Goal: Subscribe to service/newsletter

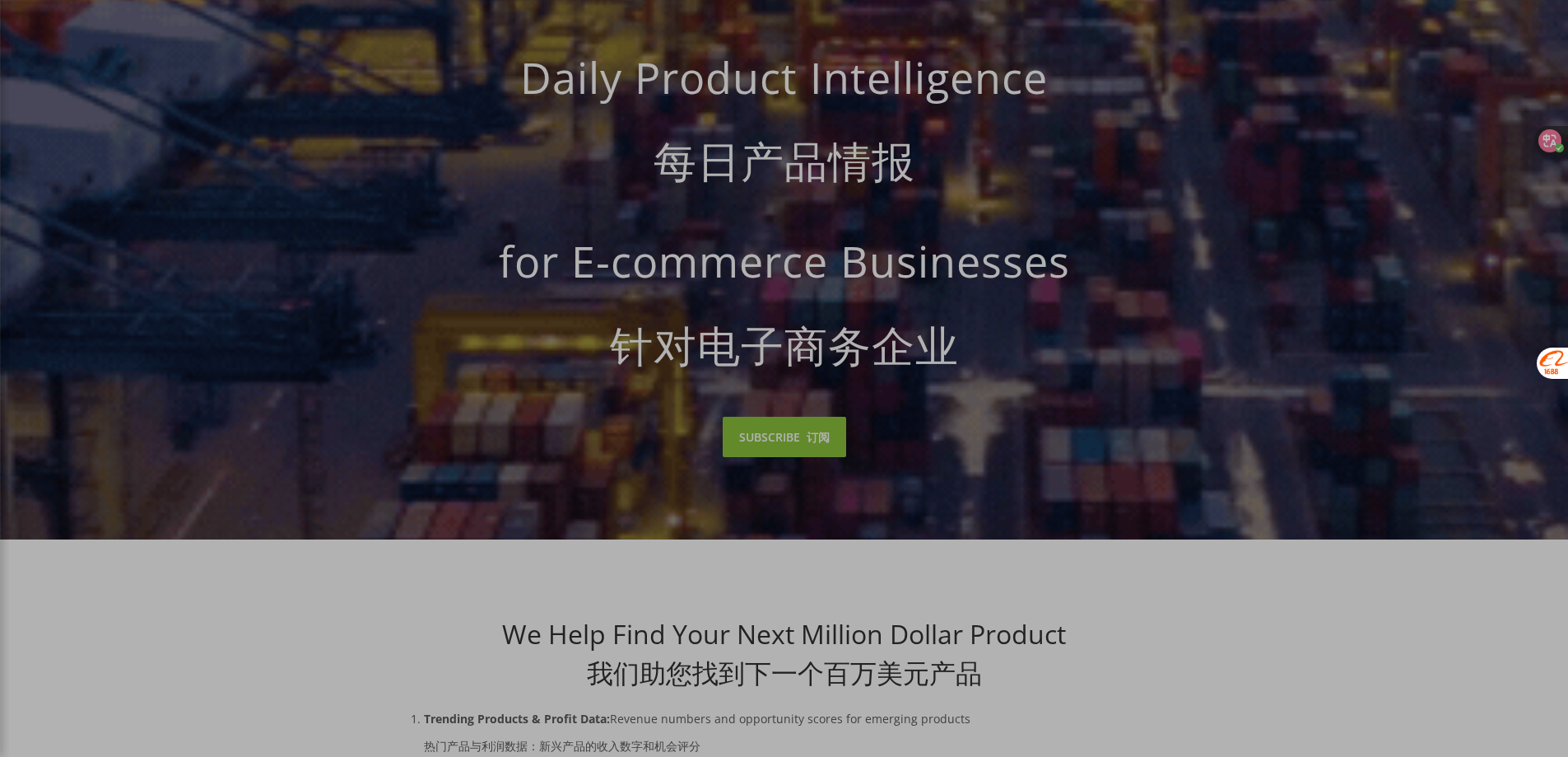
scroll to position [329, 0]
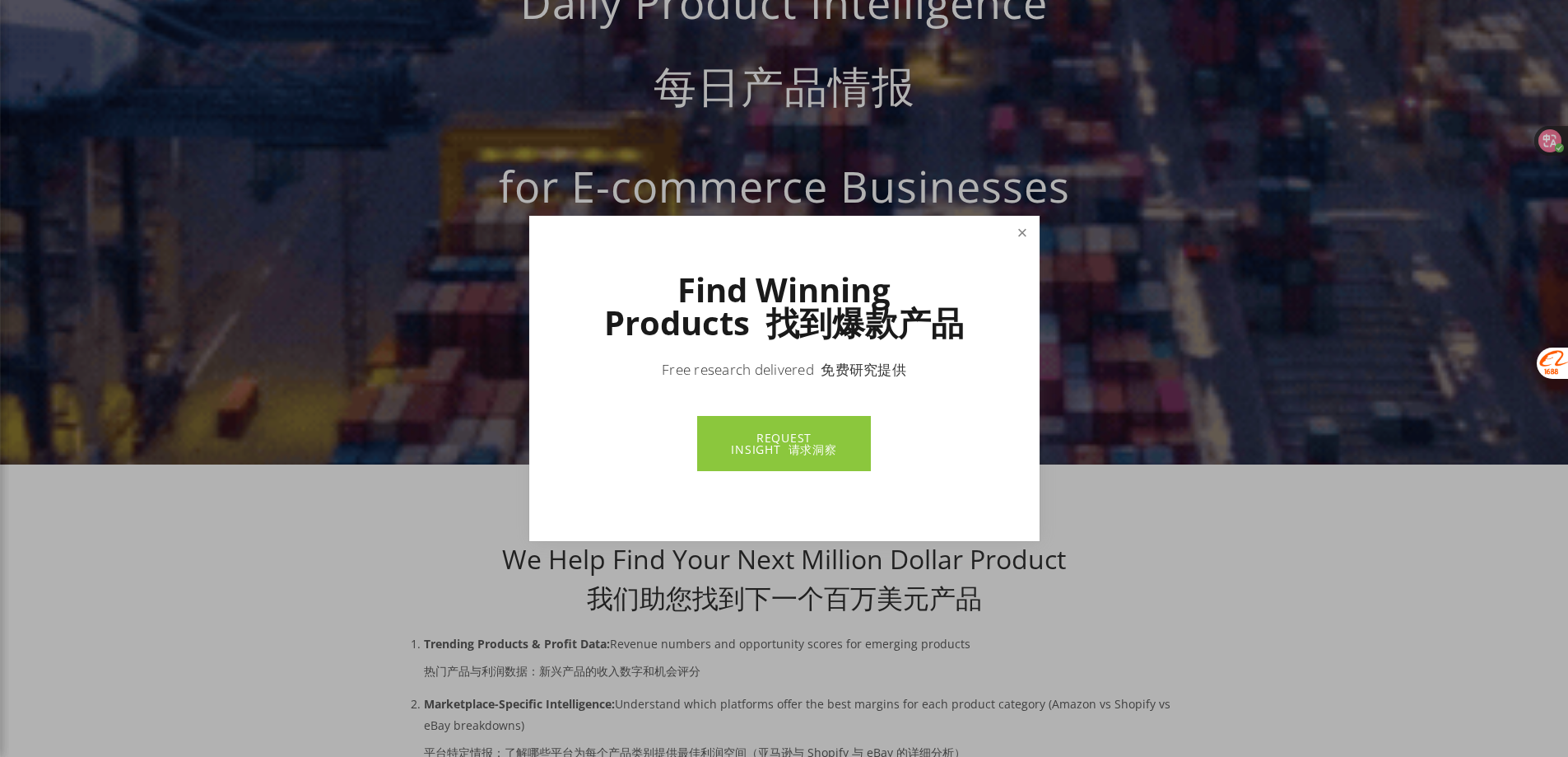
click at [1013, 239] on link "Close" at bounding box center [1022, 233] width 29 height 29
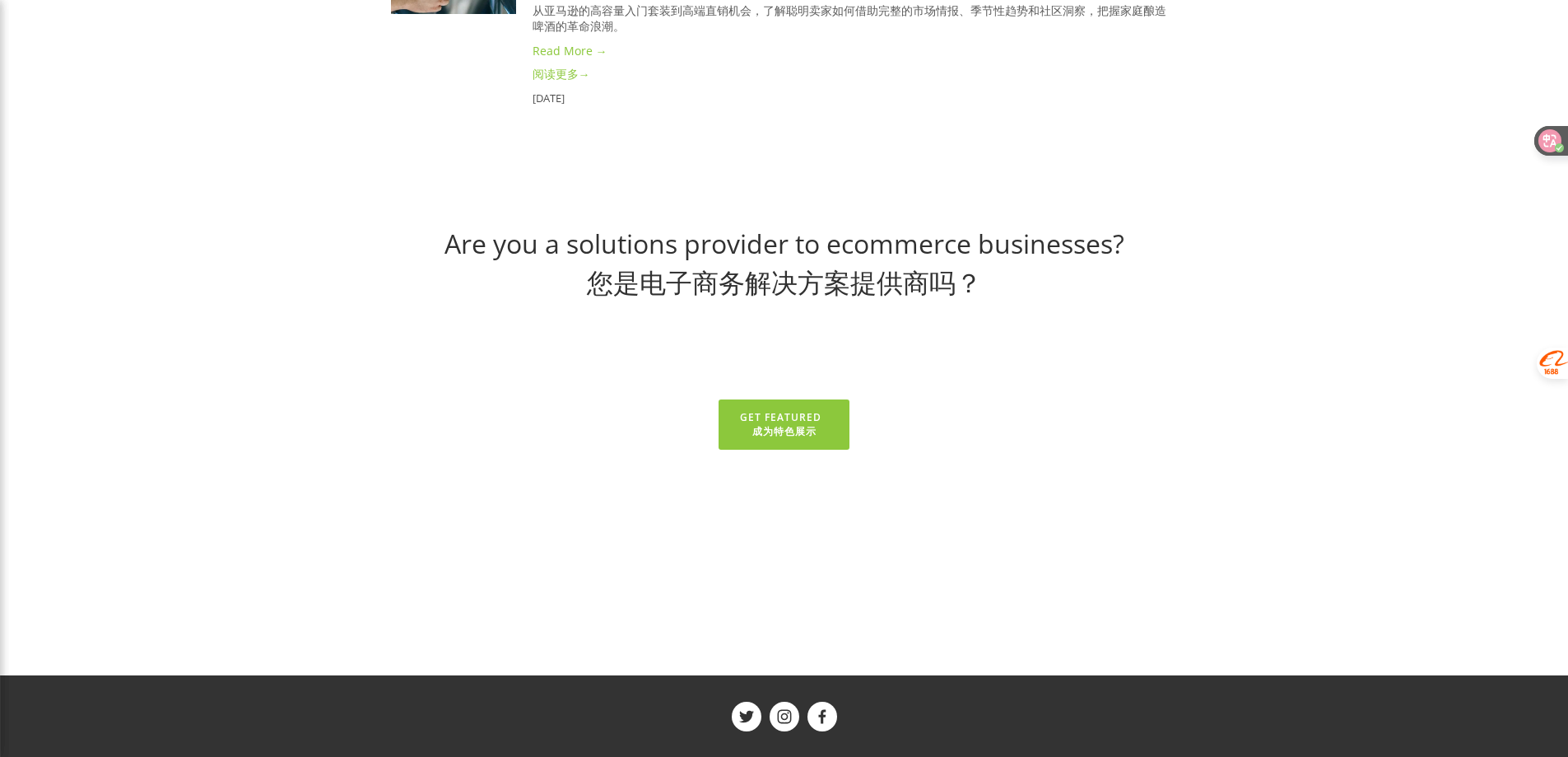
scroll to position [9360, 0]
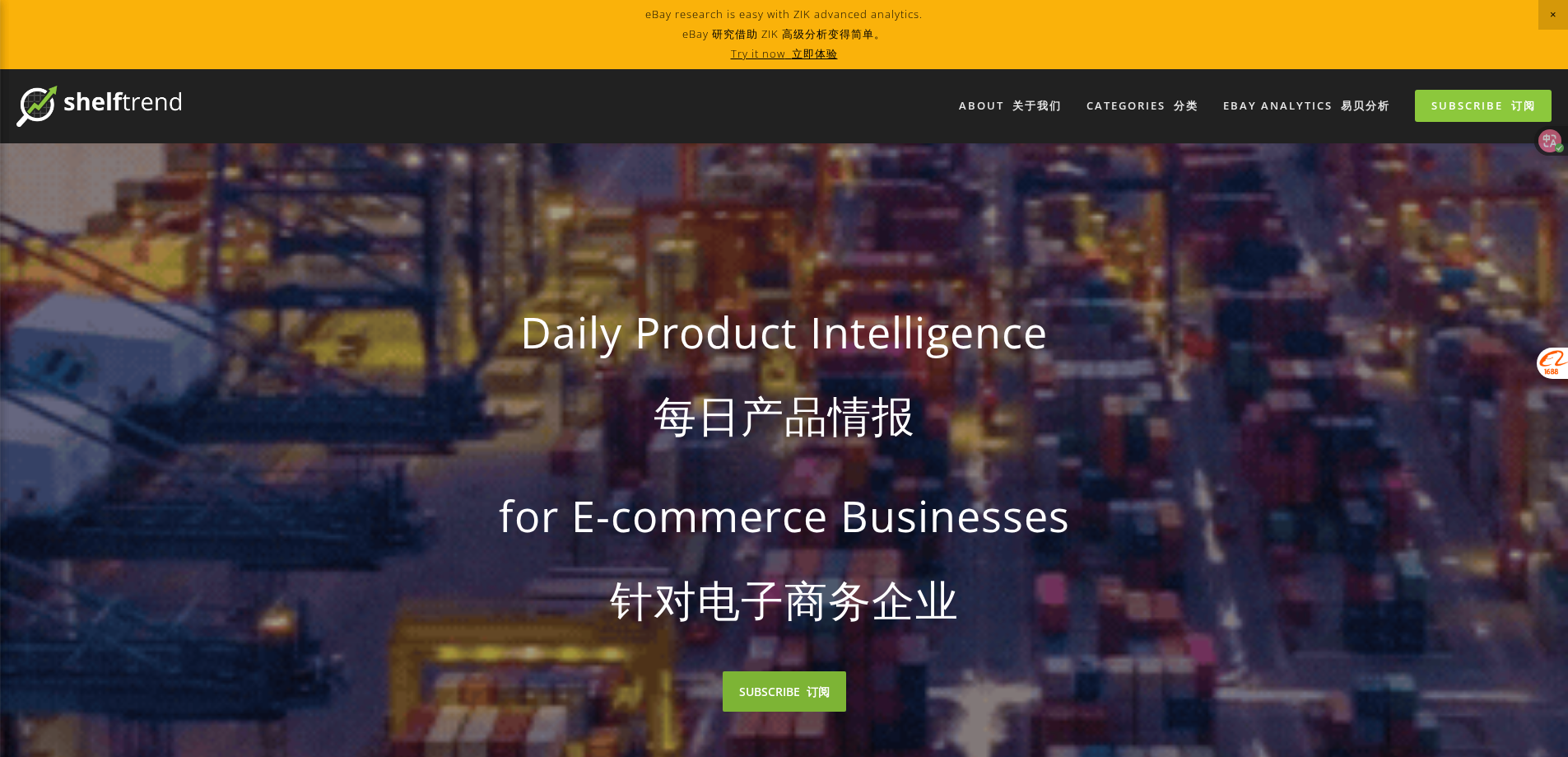
click at [780, 684] on link "SUBSCRIBE 订阅" at bounding box center [785, 691] width 124 height 40
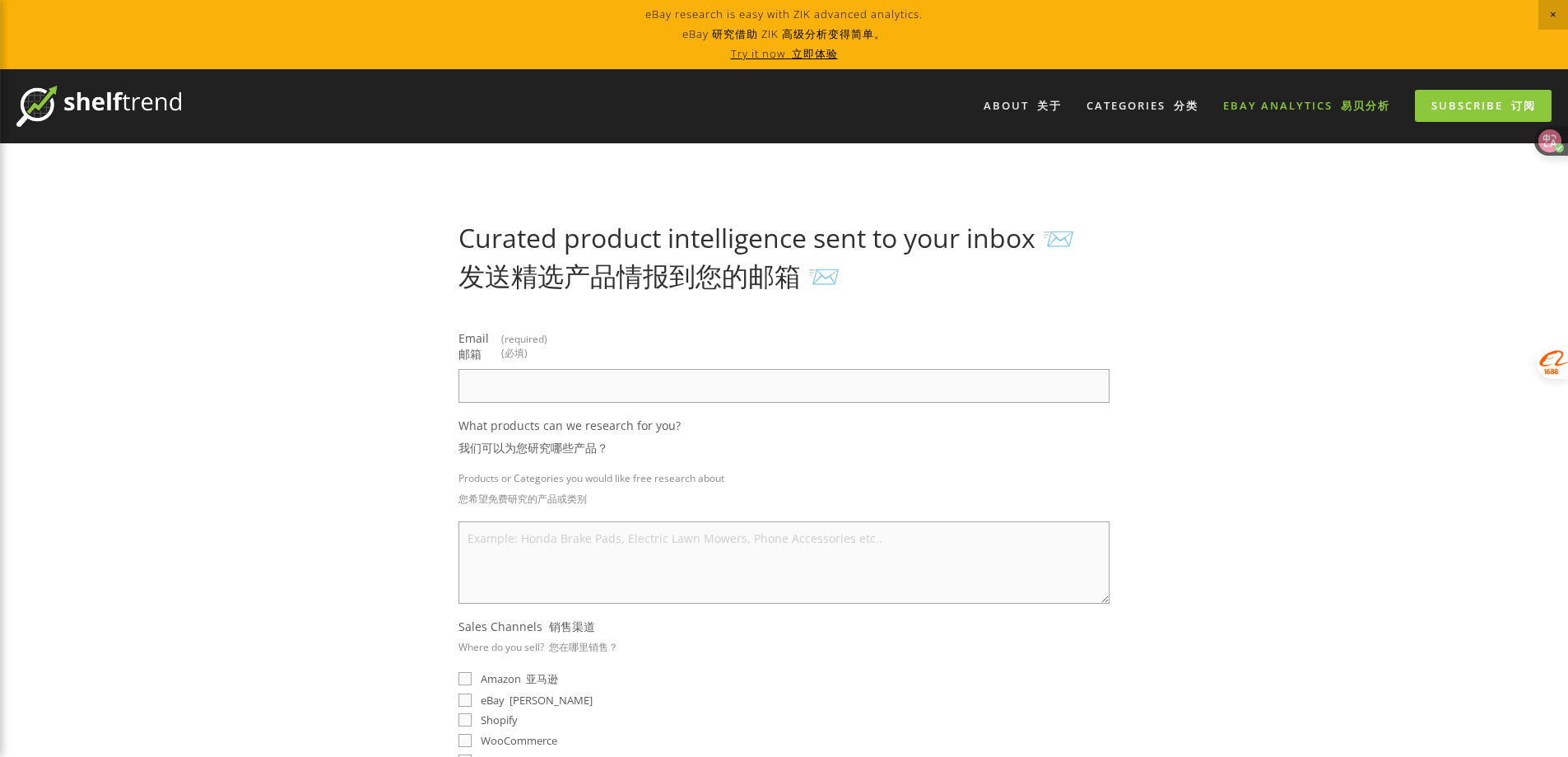
click at [1304, 109] on link "eBay Analytics 易贝分析" at bounding box center [1306, 106] width 188 height 27
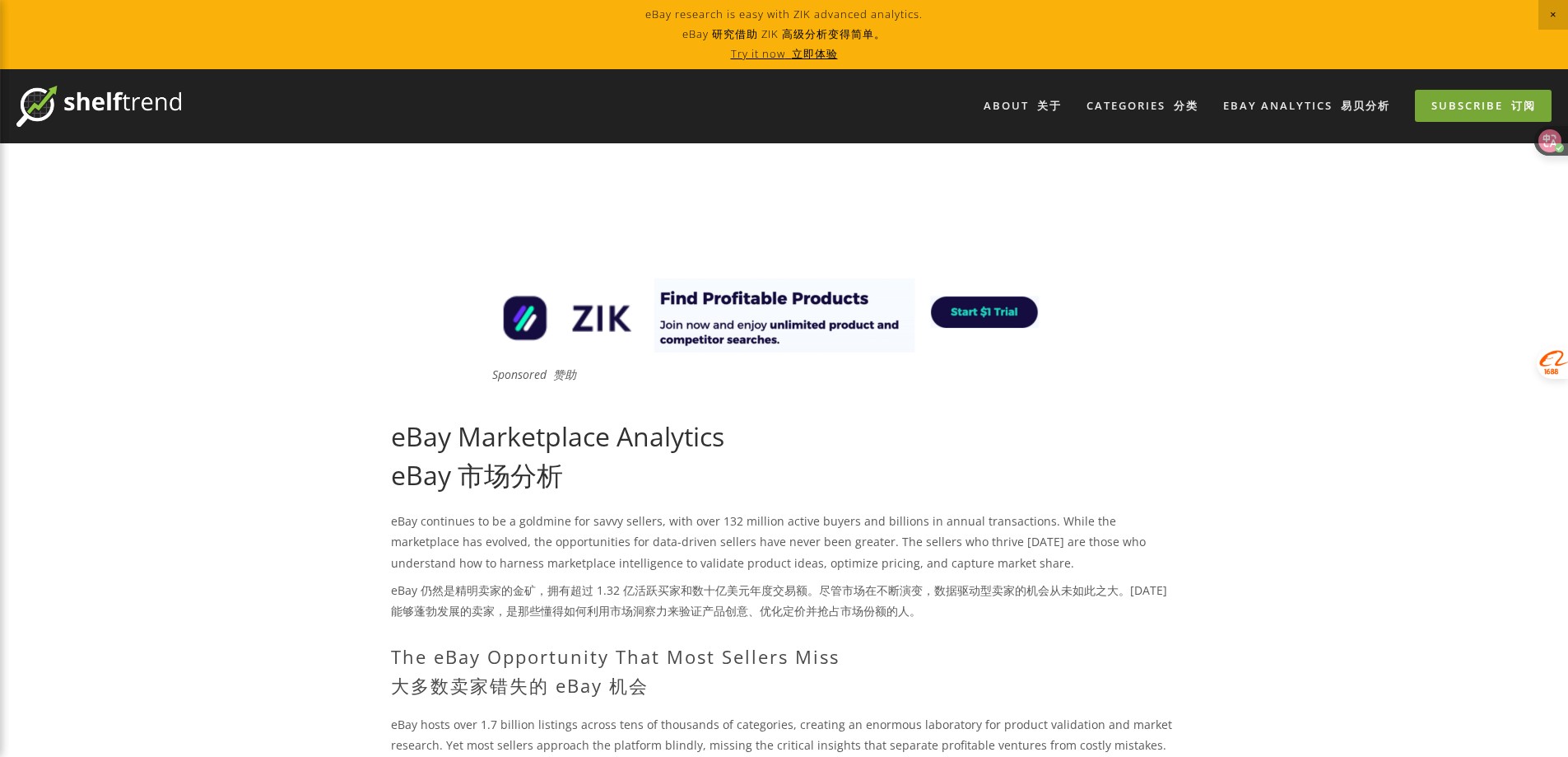
click at [1425, 115] on link "Subscribe 订阅" at bounding box center [1483, 106] width 136 height 32
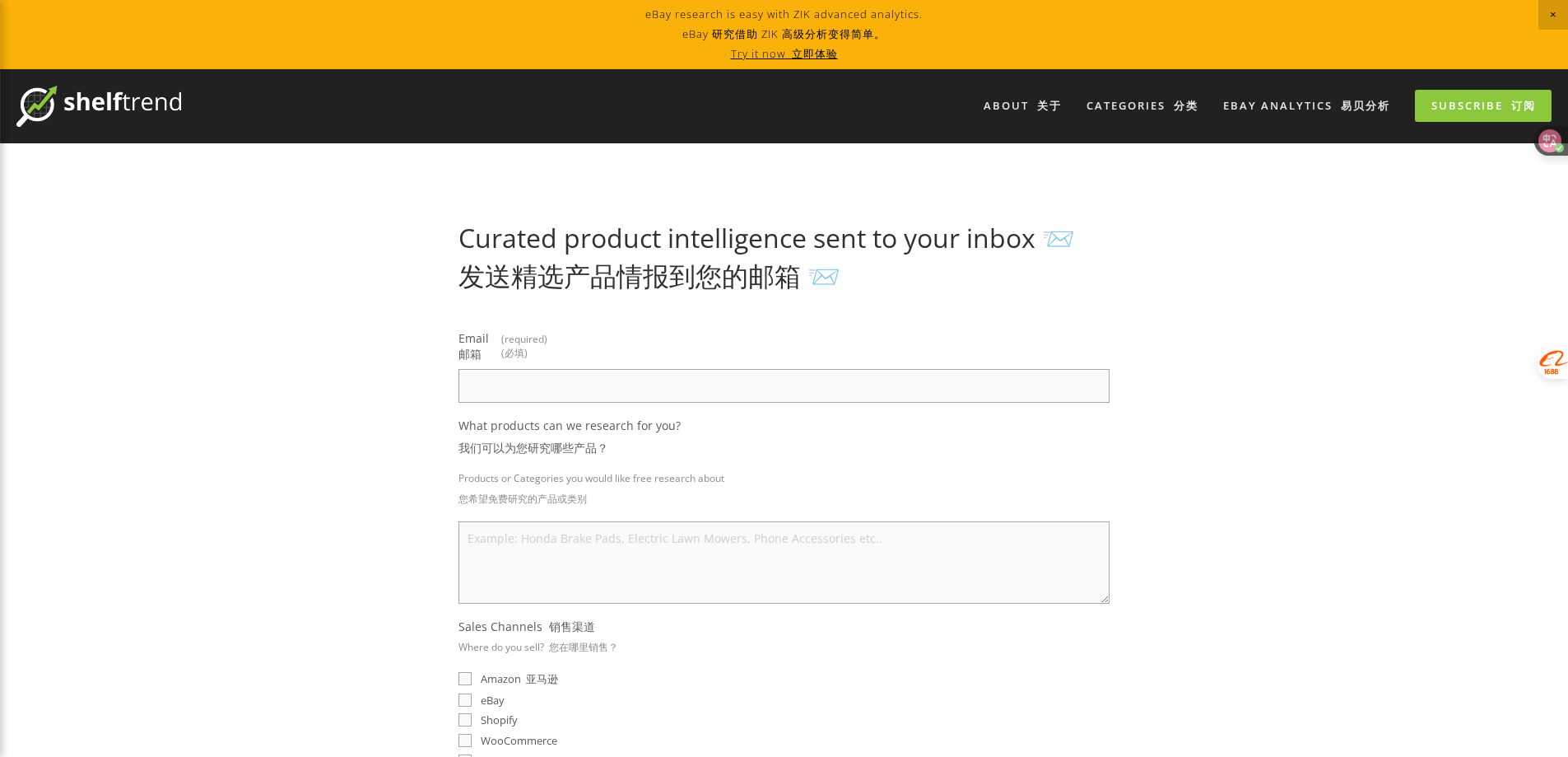
click at [564, 391] on input "Email 邮箱 (required) (必填)" at bounding box center [784, 385] width 651 height 34
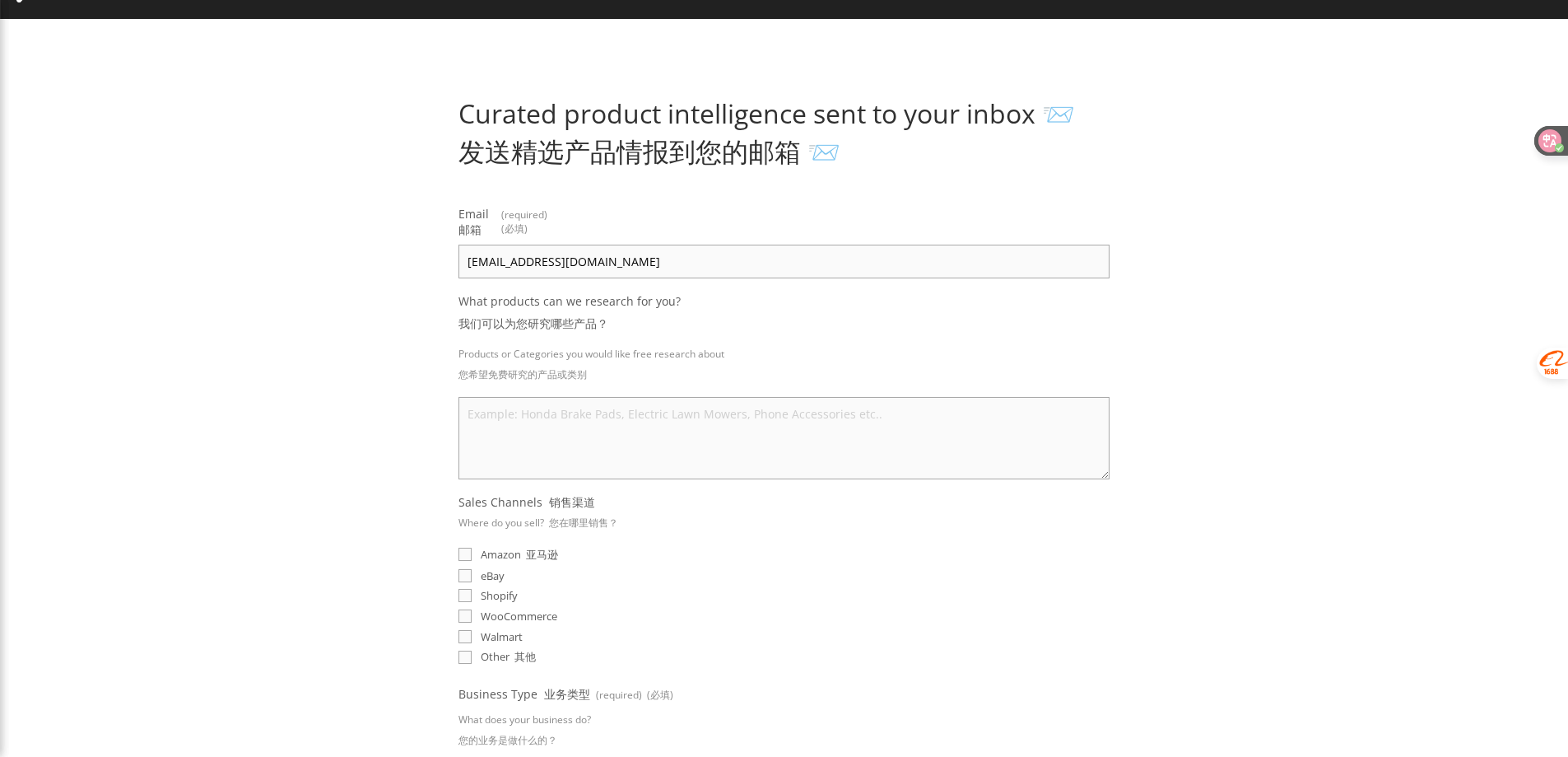
scroll to position [247, 0]
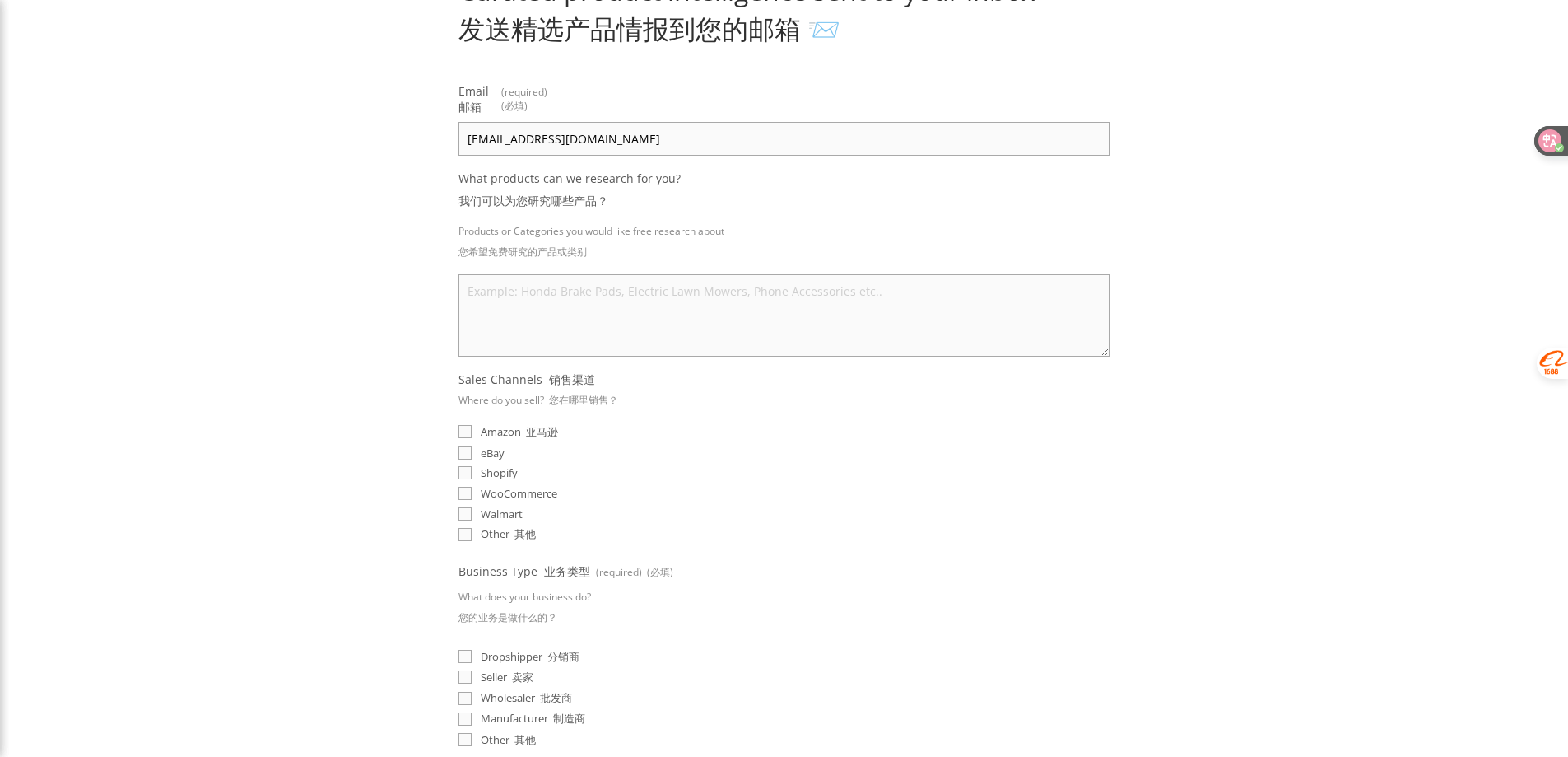
type input "1186414729@qq.com"
click at [492, 448] on span "eBay" at bounding box center [493, 453] width 24 height 15
click at [472, 448] on input "eBay" at bounding box center [465, 453] width 13 height 13
checkbox input "true"
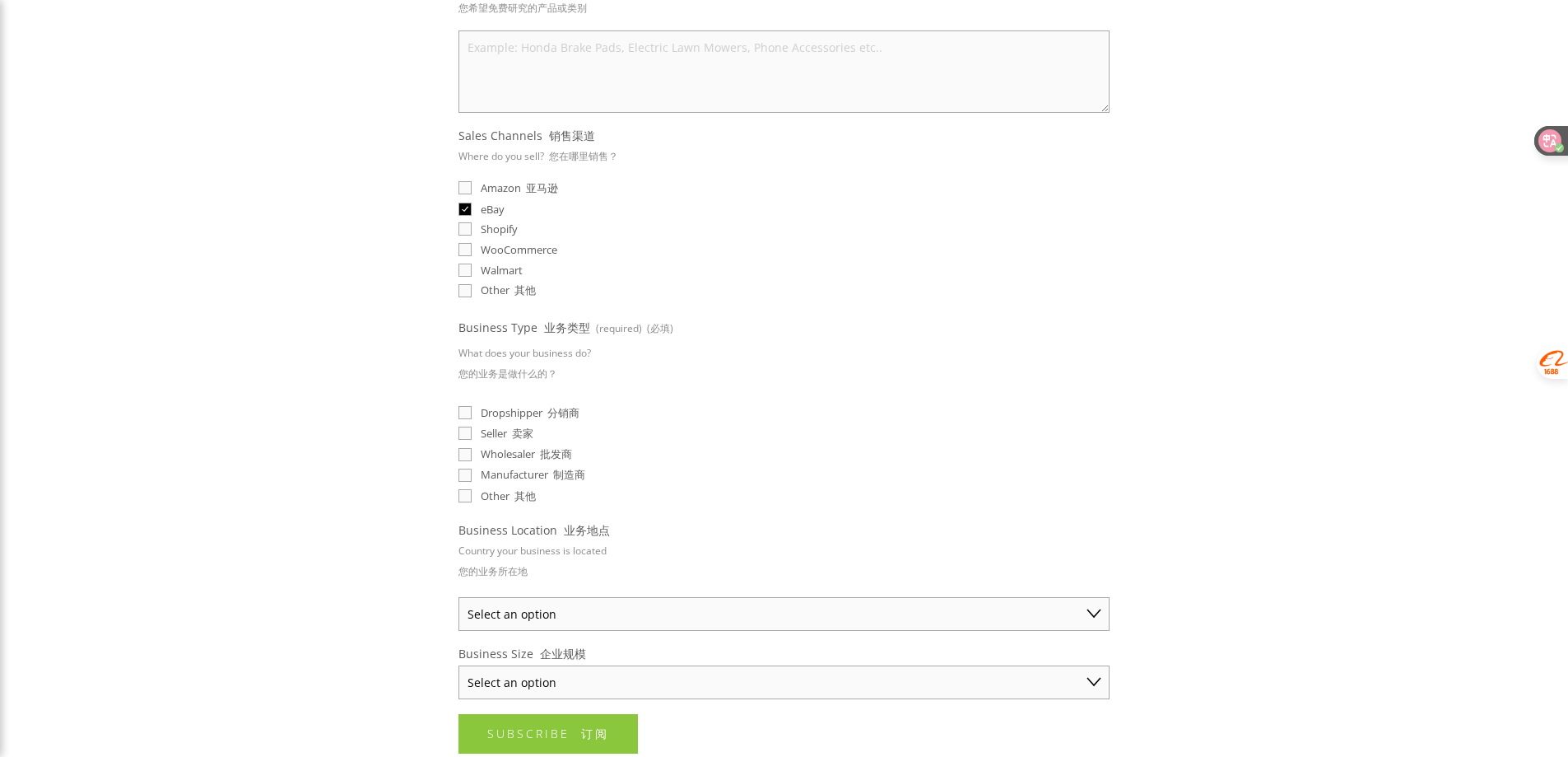
scroll to position [577, 0]
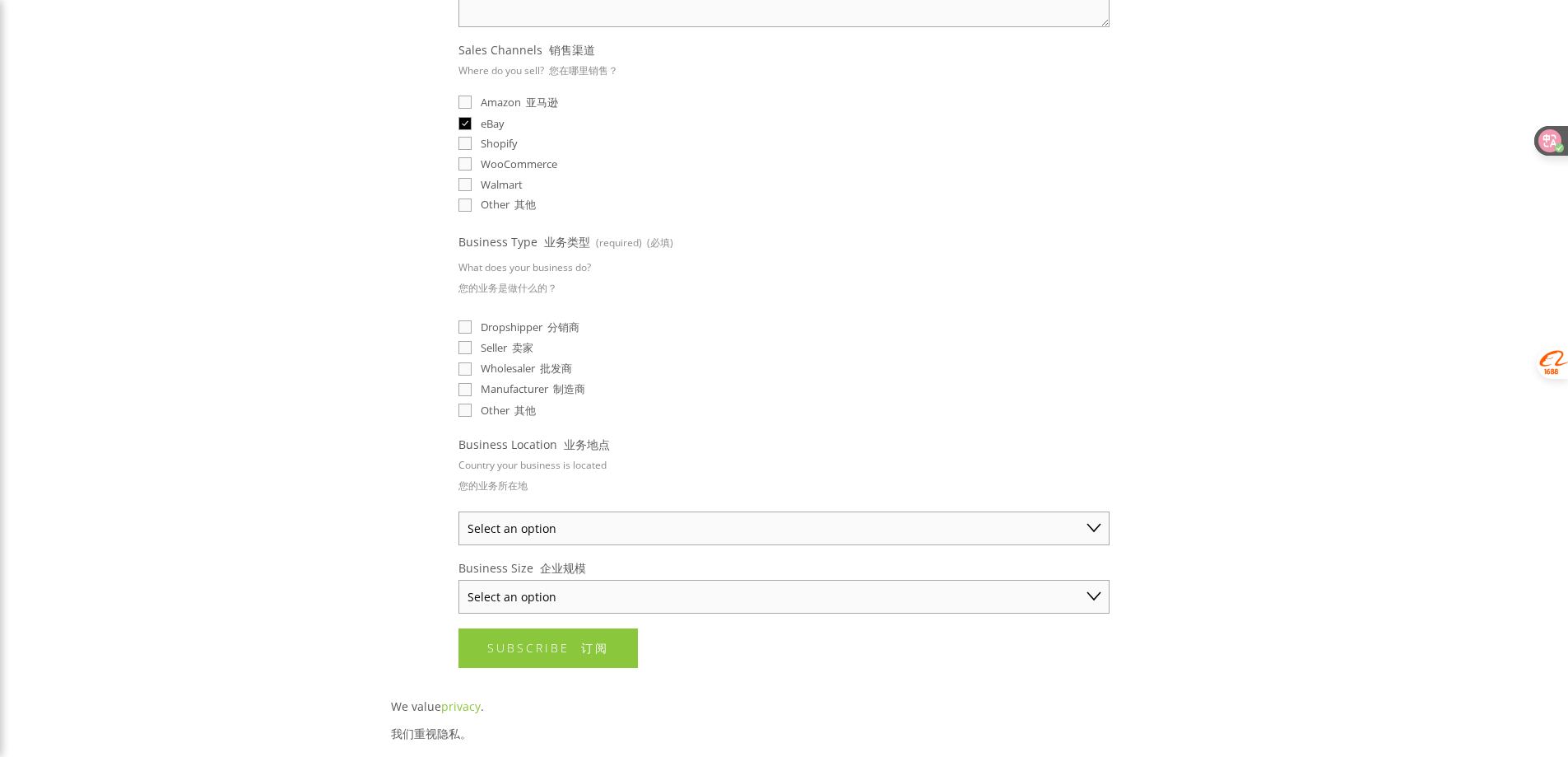
click at [505, 343] on span "Seller 卖家" at bounding box center [508, 348] width 53 height 15
click at [472, 343] on input "Seller 卖家" at bounding box center [465, 348] width 13 height 13
checkbox input "true"
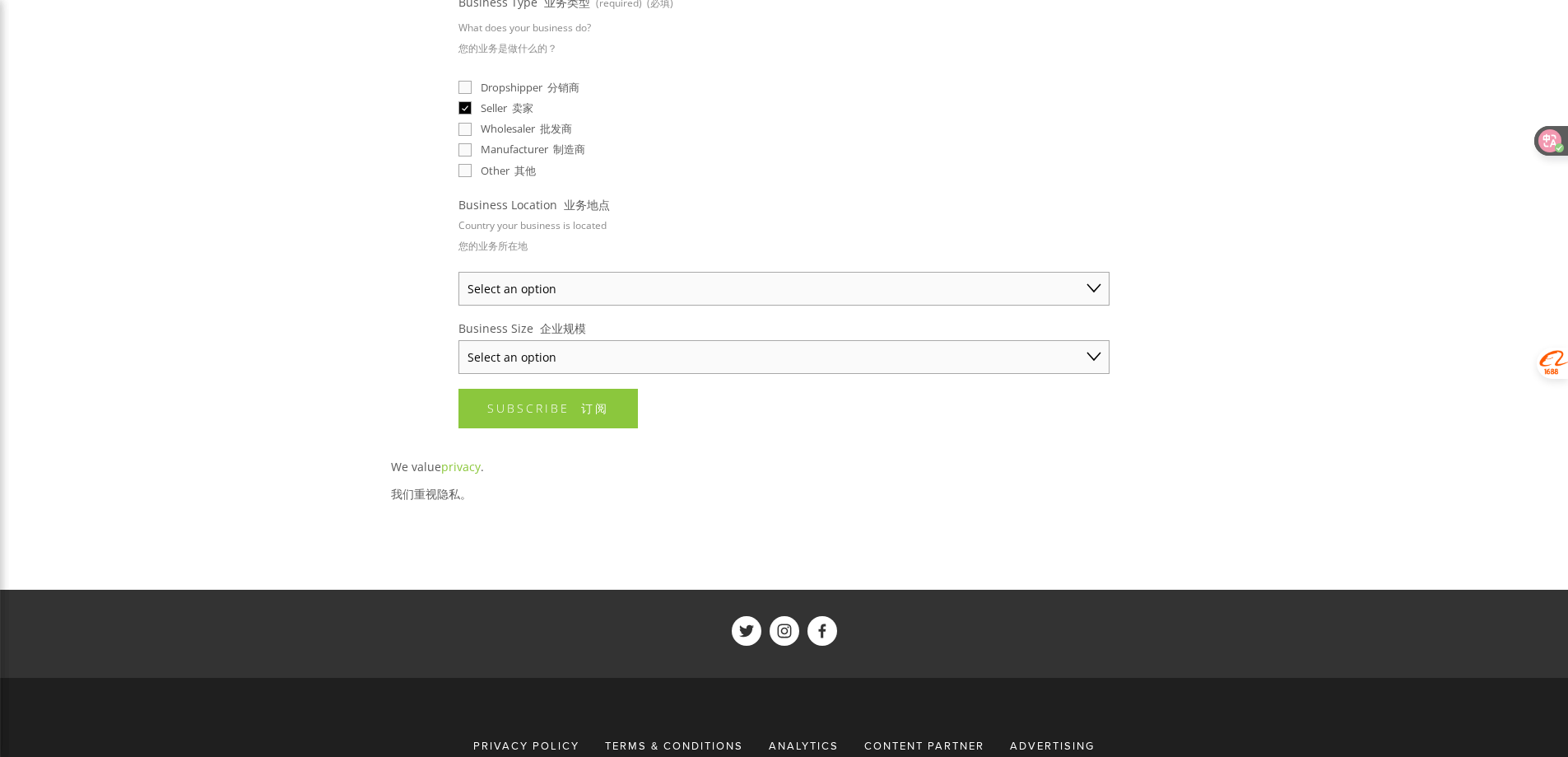
scroll to position [823, 0]
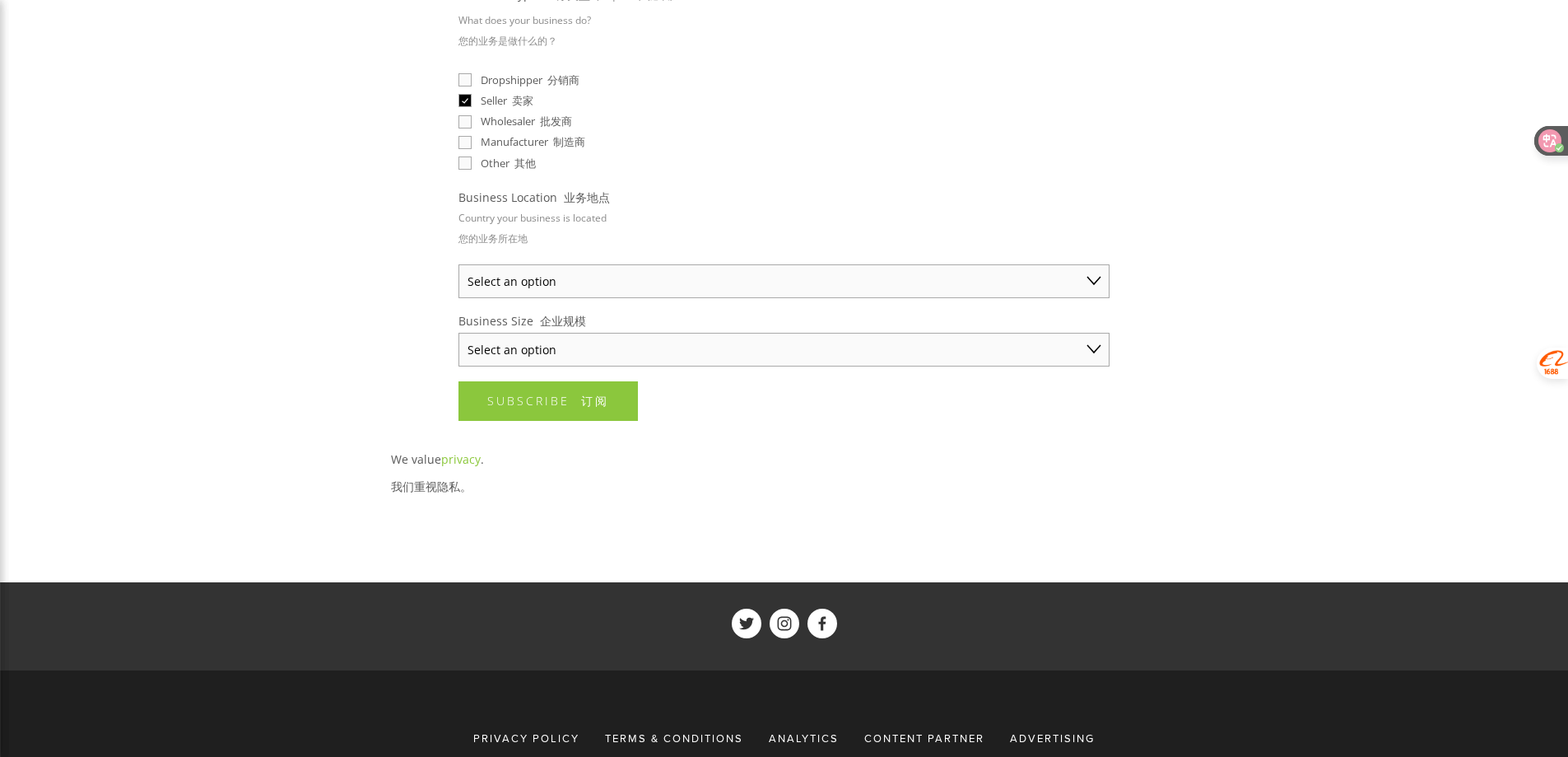
click at [908, 272] on select "Select an option Australia United States United Kingdom China Japan Germany Can…" at bounding box center [784, 281] width 651 height 34
select select "China"
click at [458, 265] on select "Select an option Australia United States United Kingdom China Japan Germany Can…" at bounding box center [784, 281] width 651 height 34
click at [733, 335] on select "Select an option Solo Merchant (under $50K annual sales) Small Business ($50K -…" at bounding box center [784, 349] width 651 height 34
click at [519, 333] on select "Select an option Solo Merchant (under $50K annual sales) Small Business ($50K -…" at bounding box center [784, 349] width 651 height 34
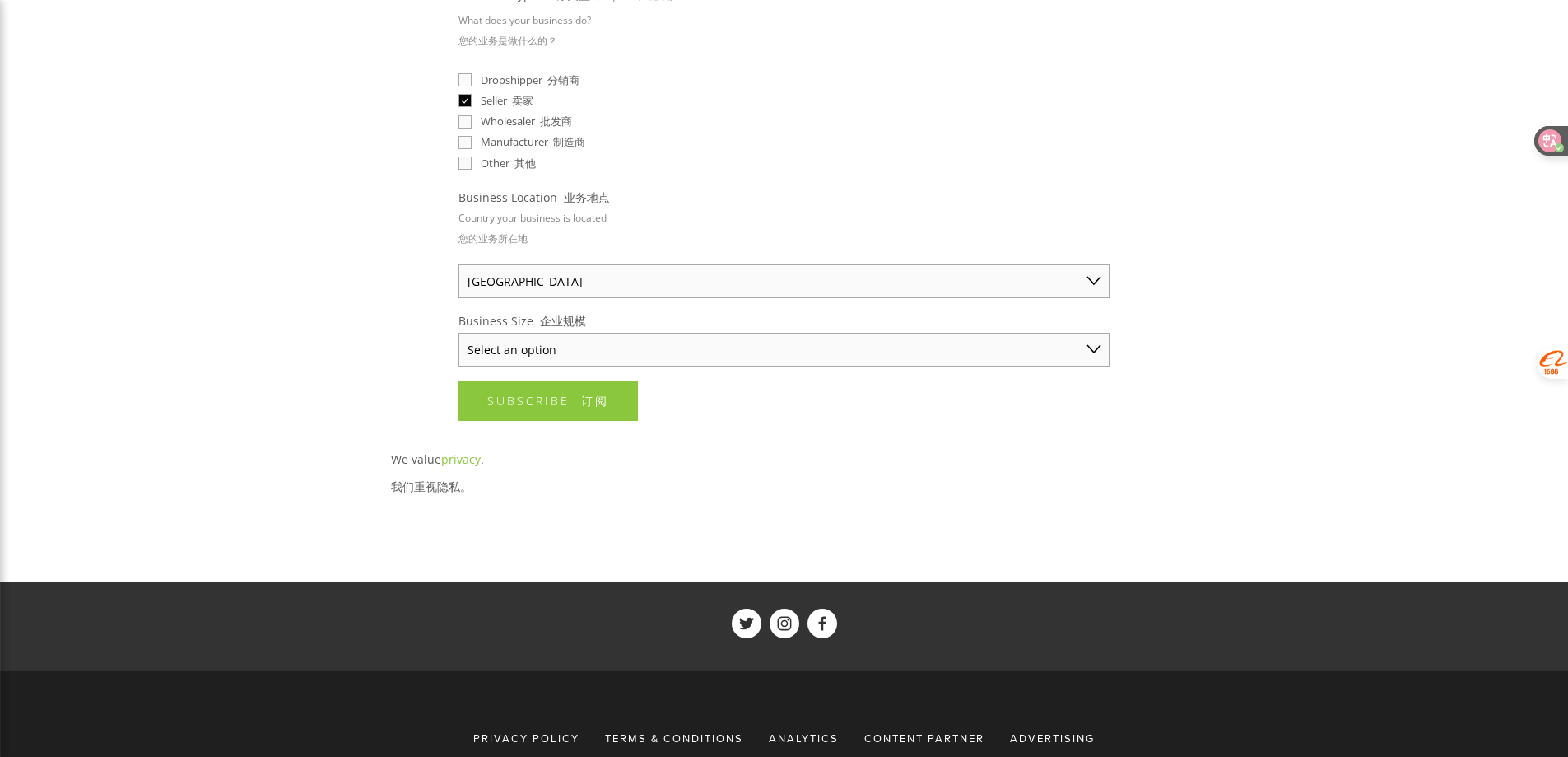
select select "Small Business ($50K - $250K annual sales)"
click at [458, 333] on select "Select an option Solo Merchant (under $50K annual sales) Small Business ($50K -…" at bounding box center [784, 349] width 651 height 34
click at [533, 397] on span "Subscribe 订阅" at bounding box center [548, 400] width 122 height 15
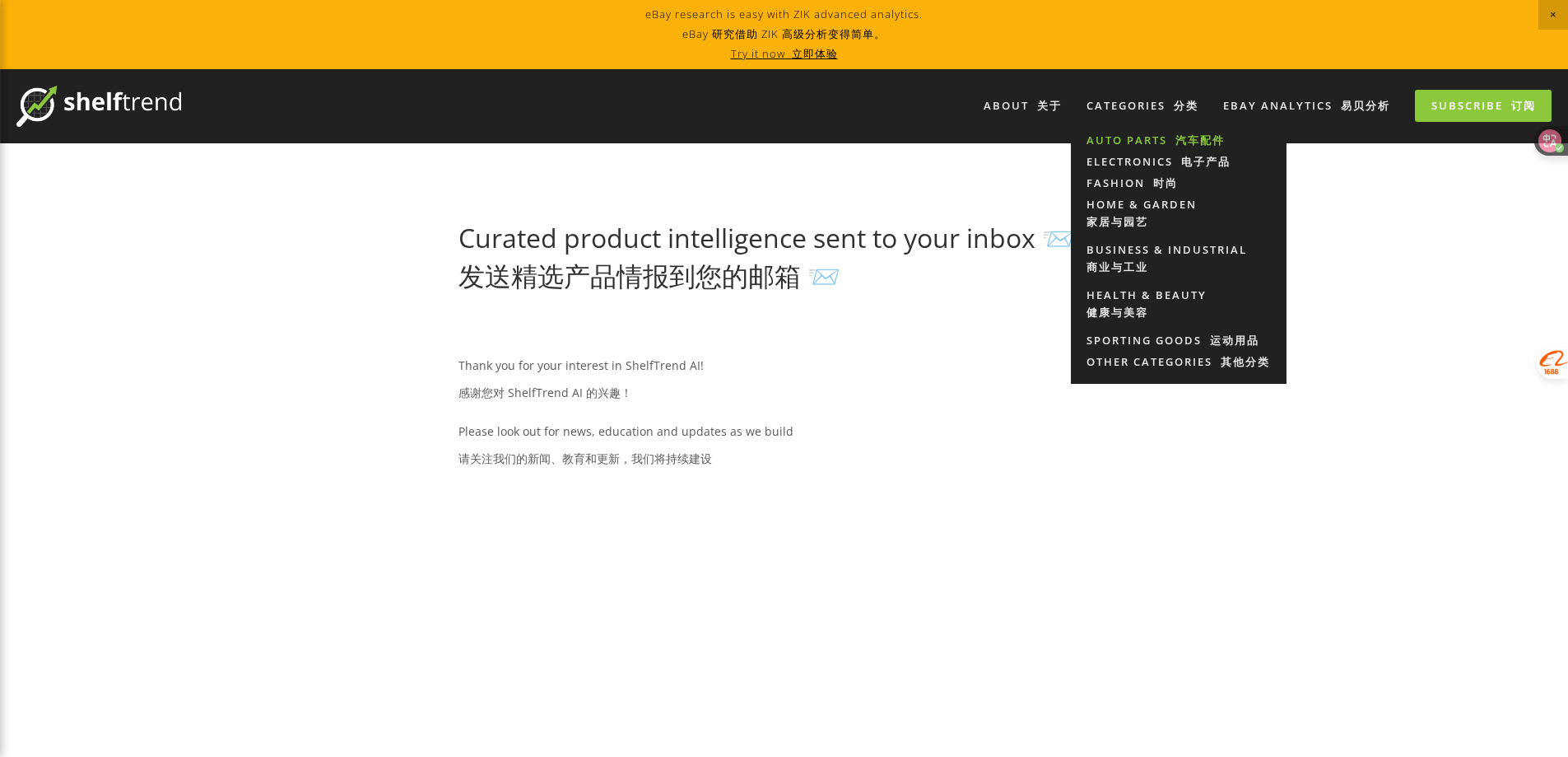
click at [1135, 139] on link "Auto Parts 汽车配件" at bounding box center [1178, 141] width 216 height 22
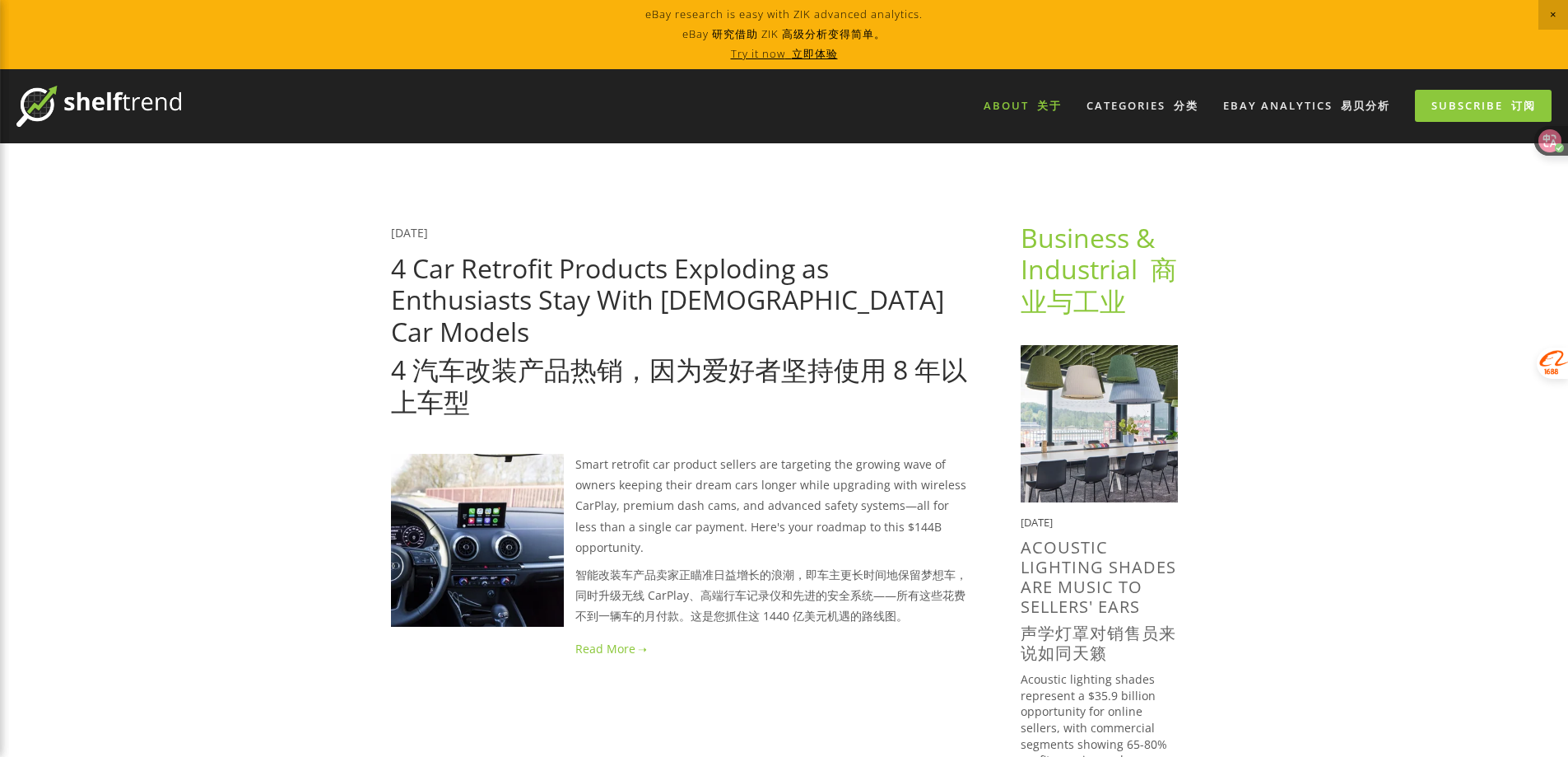
click at [1037, 100] on font "关于" at bounding box center [1049, 106] width 25 height 15
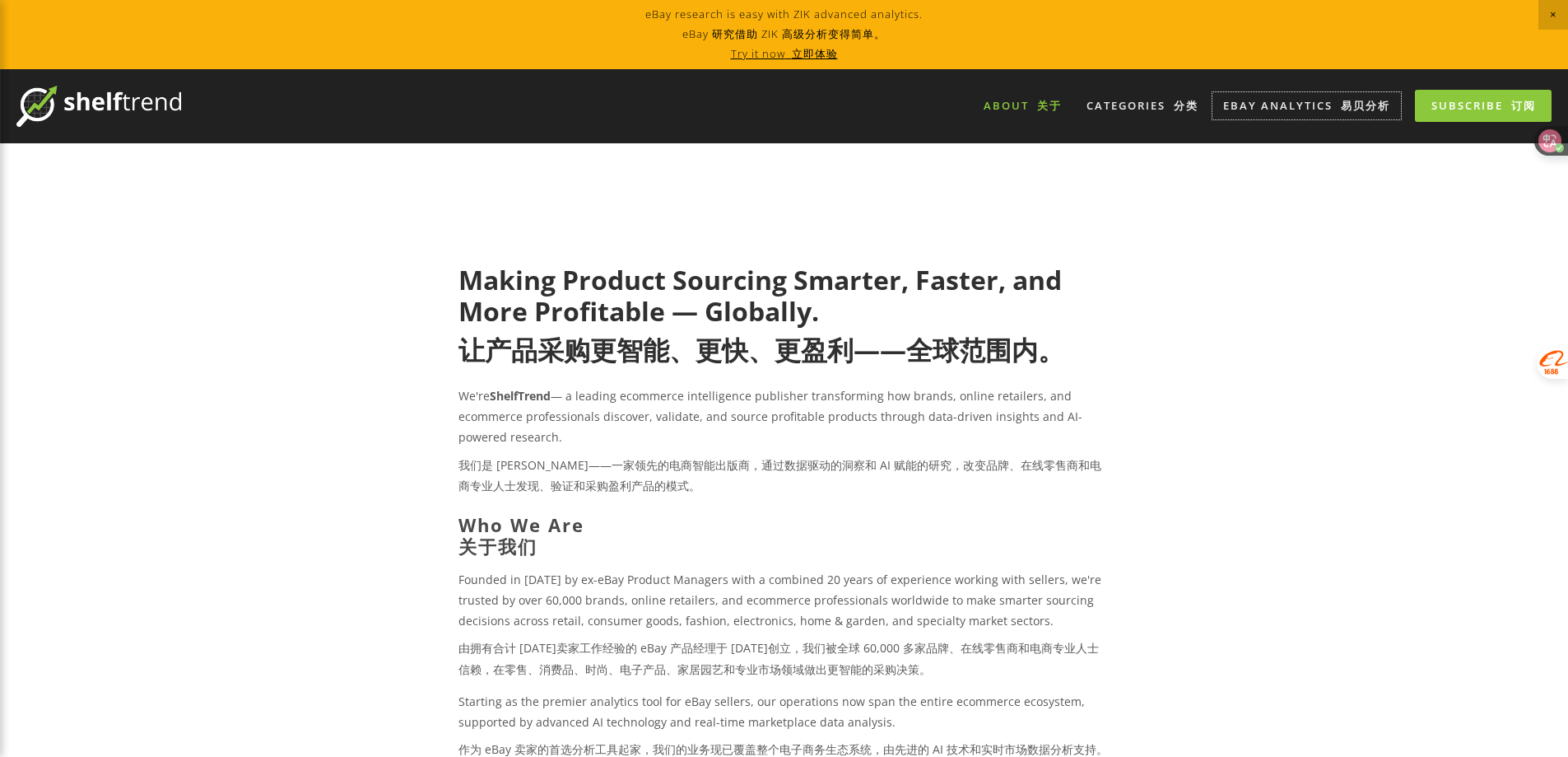
click at [1290, 105] on link "eBay Analytics 易贝分析" at bounding box center [1306, 106] width 188 height 27
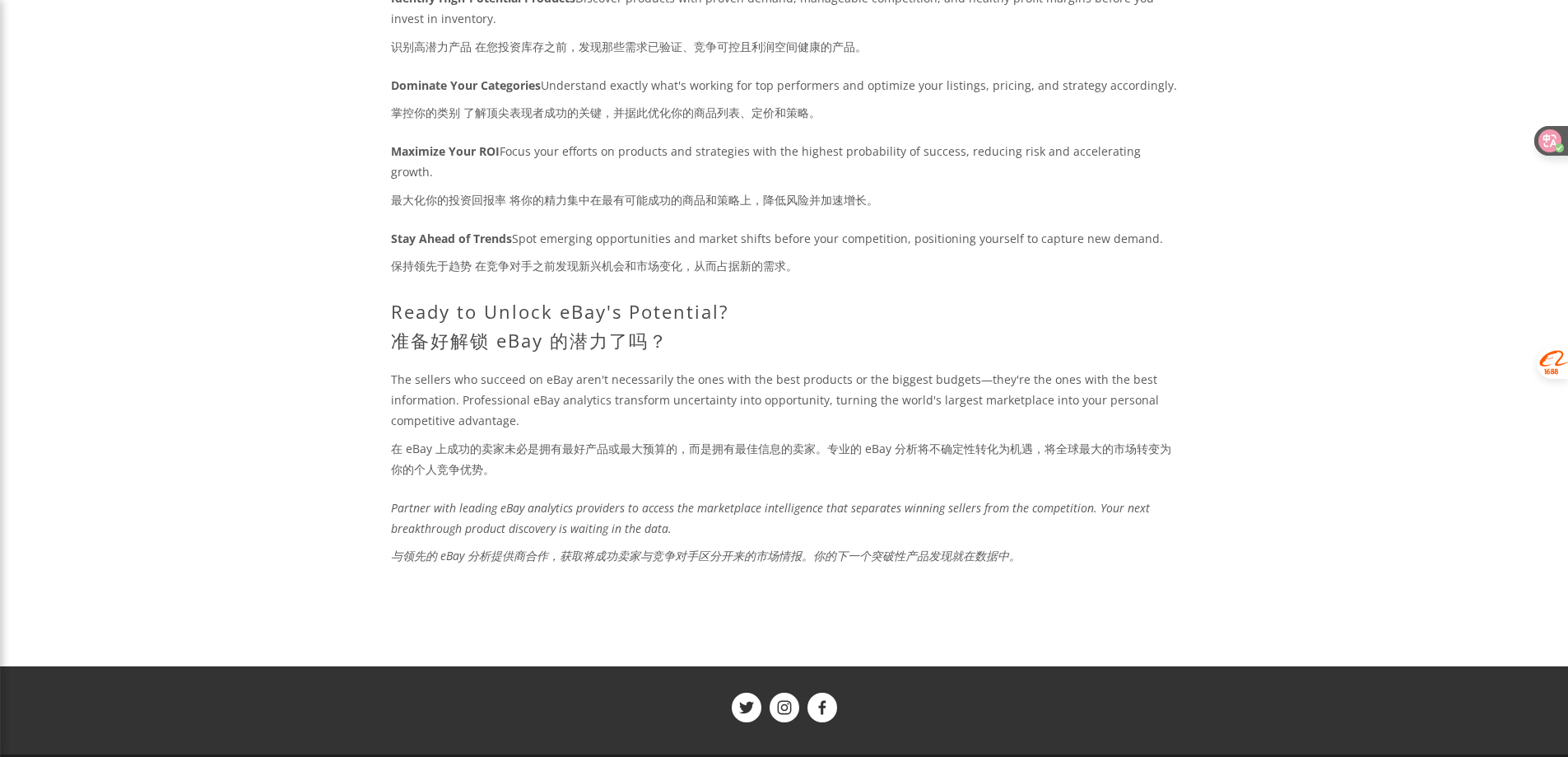
scroll to position [2175, 0]
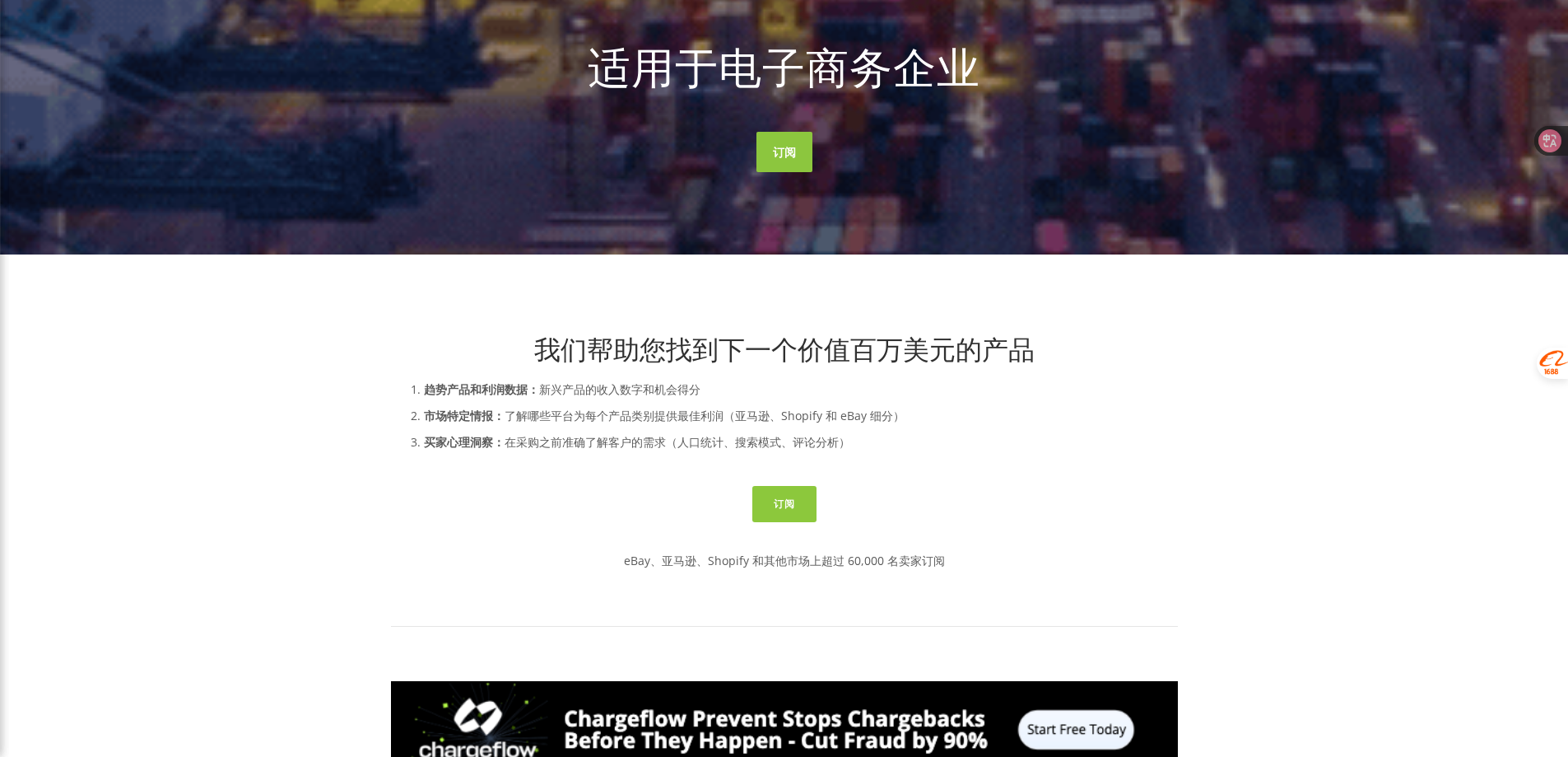
scroll to position [412, 0]
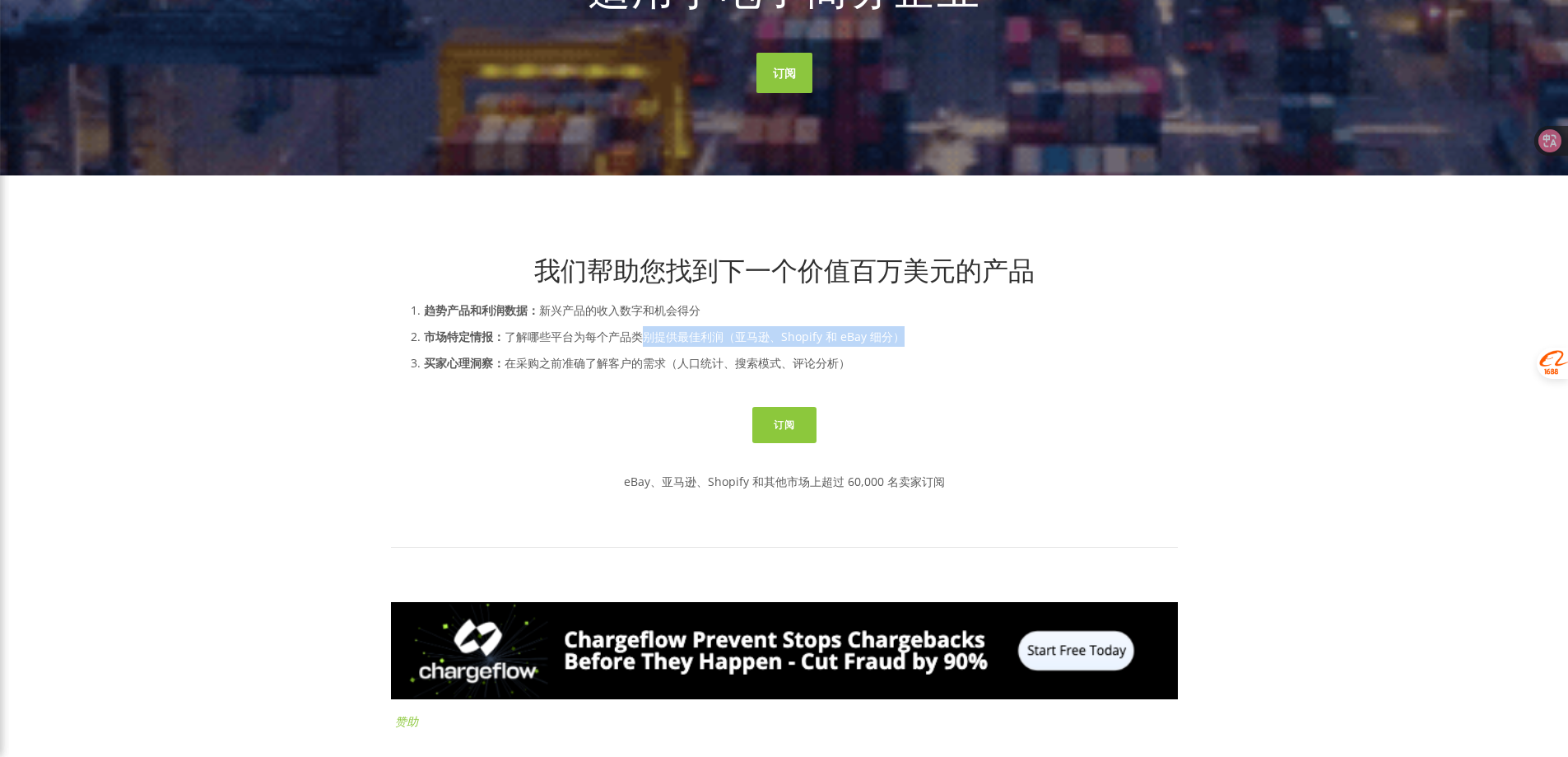
drag, startPoint x: 610, startPoint y: 334, endPoint x: 913, endPoint y: 347, distance: 303.3
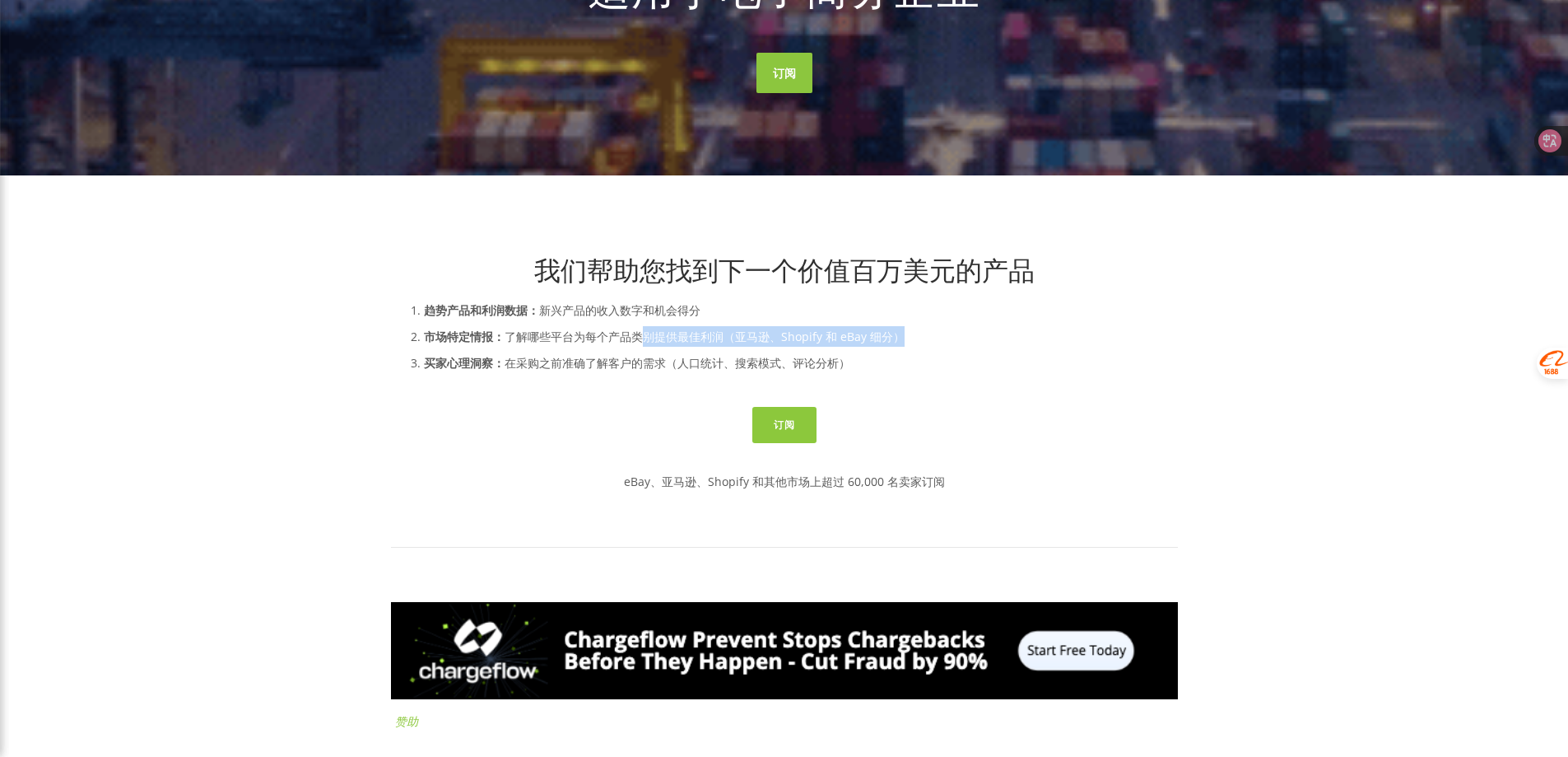
click at [913, 347] on p "市场特定情报： 了解哪些平台为每个产品类别提供最佳利润（亚马逊、Shopify 和 eBay 细分）" at bounding box center [800, 336] width 754 height 21
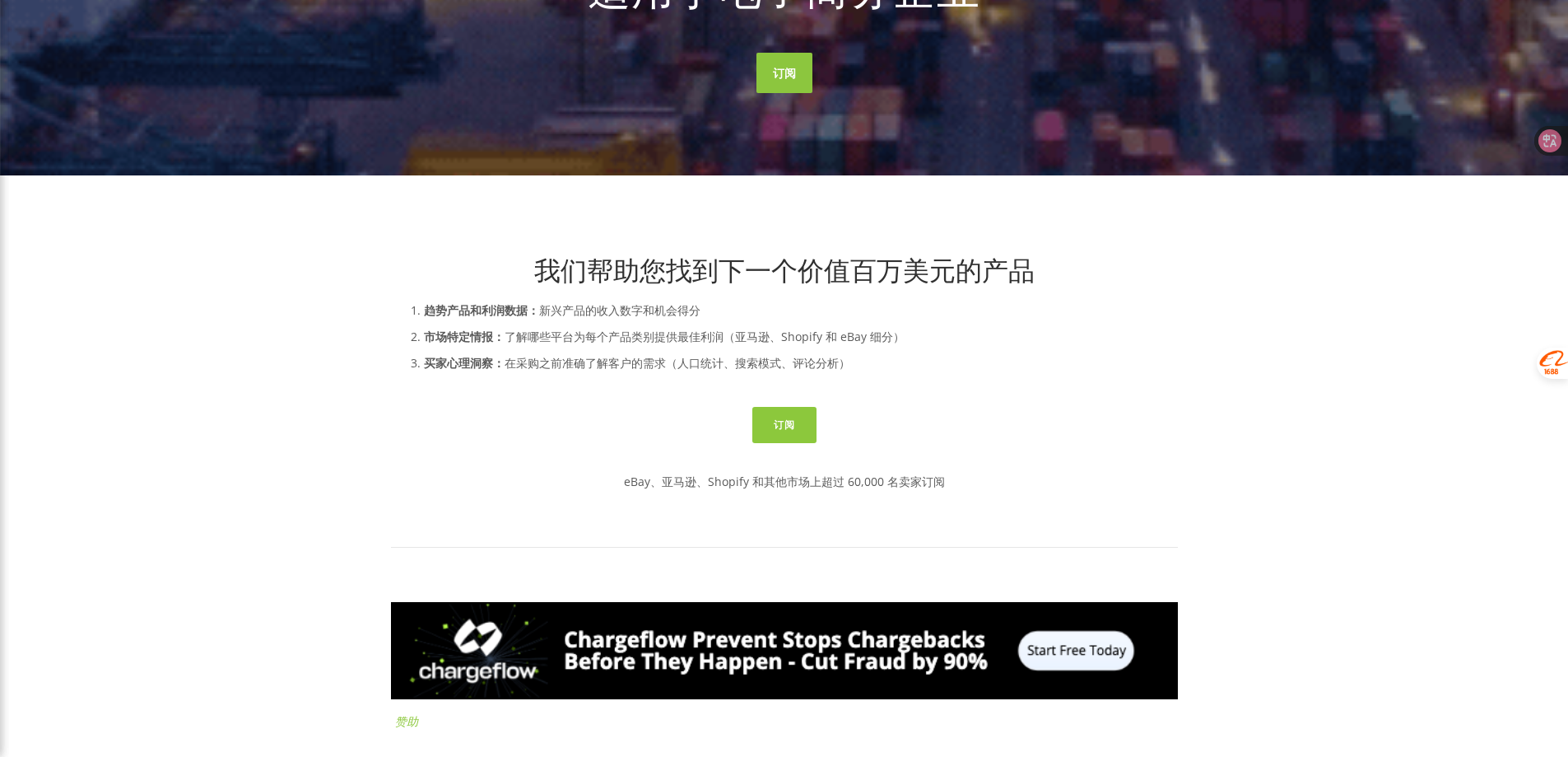
click at [505, 358] on font "在采购之前准确了解客户的需求（人口统计、搜索模式、评论分析）" at bounding box center [678, 362] width 346 height 15
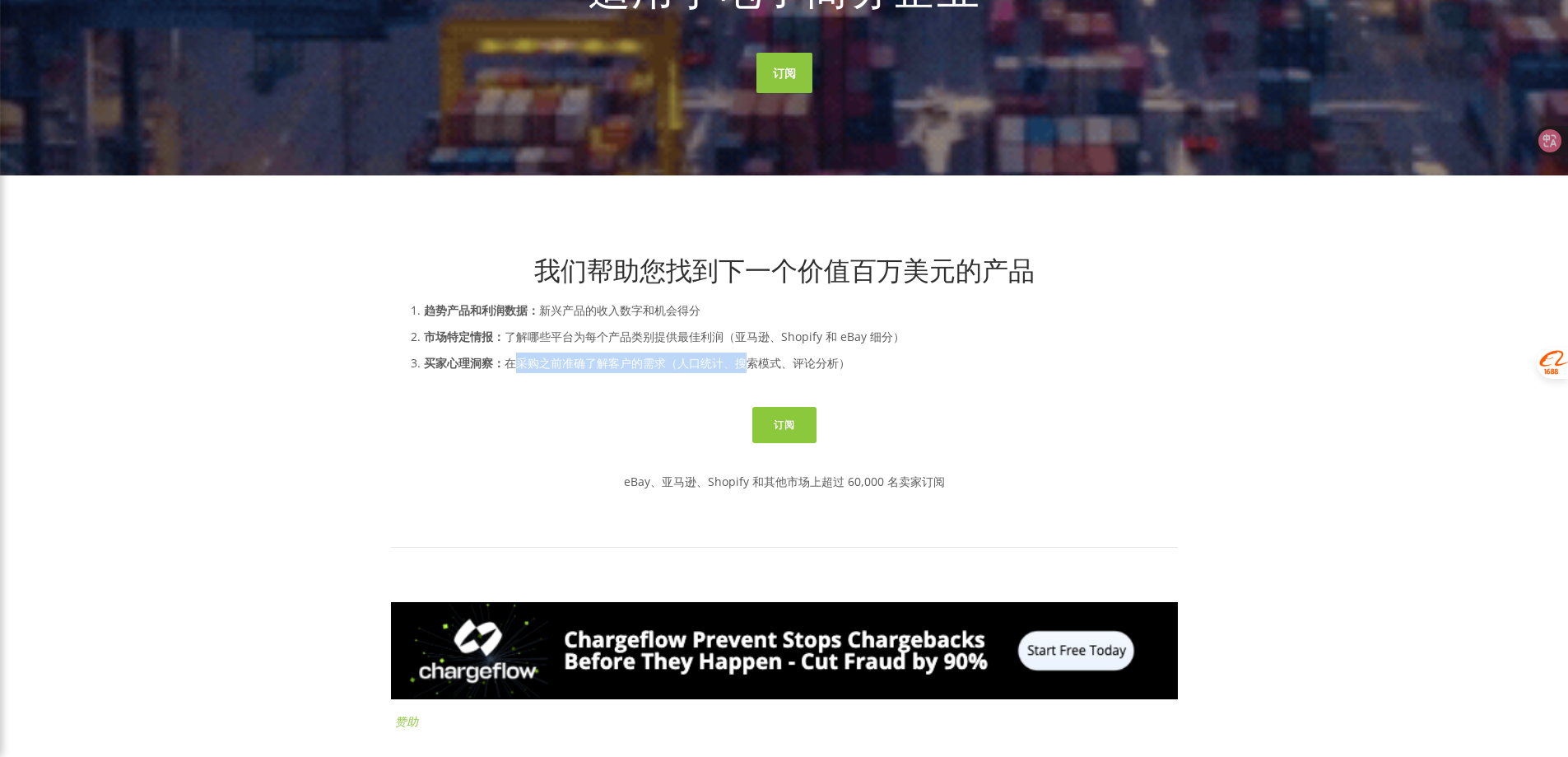
drag, startPoint x: 486, startPoint y: 363, endPoint x: 709, endPoint y: 359, distance: 223.0
click at [709, 359] on font "在采购之前准确了解客户的需求（人口统计、搜索模式、评论分析）" at bounding box center [678, 362] width 346 height 15
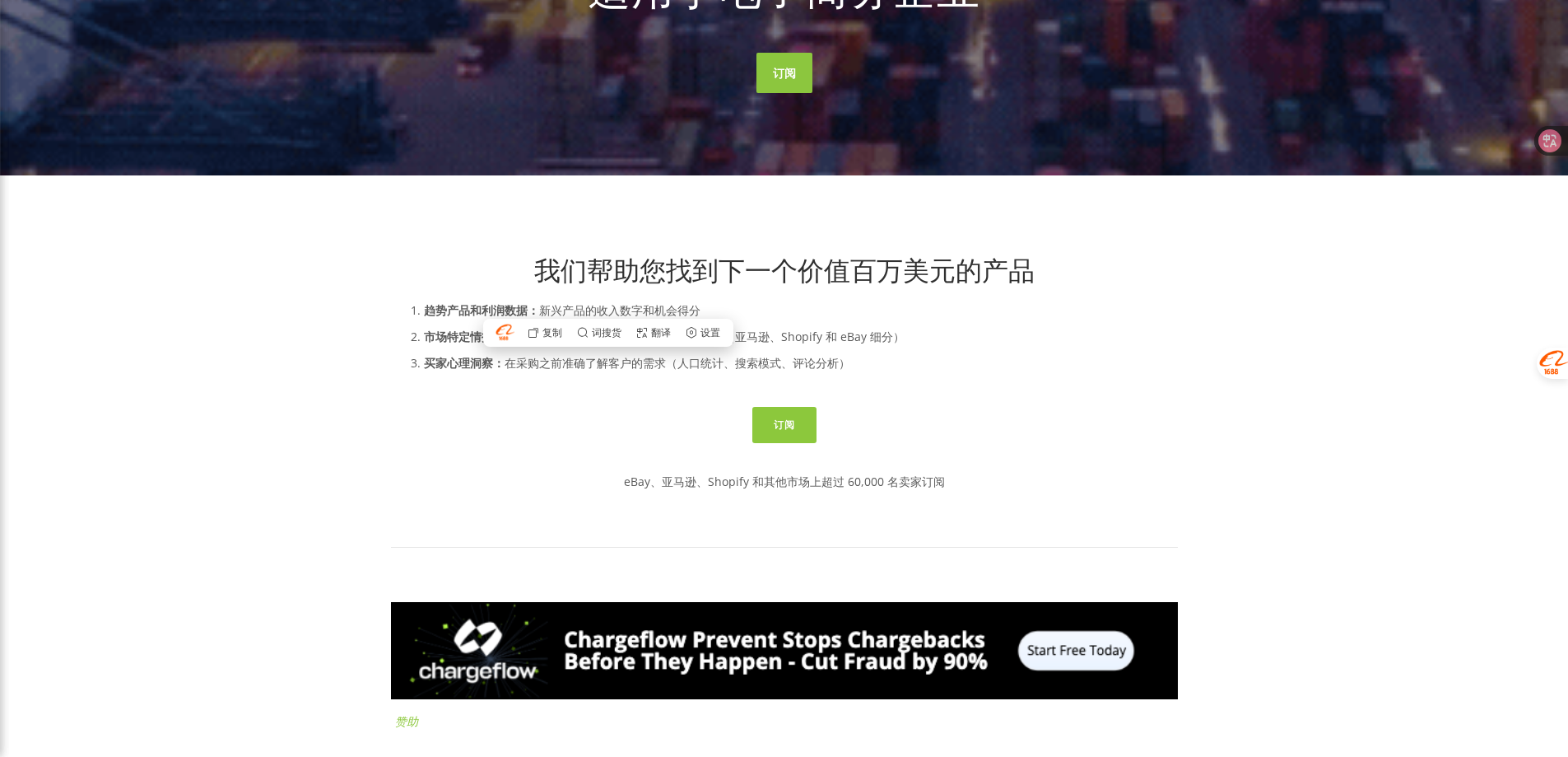
click at [966, 390] on div "我们帮助您找到下一个价值百万美元的产品 趋势产品和利润数据： 新兴产品的收入数字和机会得分 市场特定情报： 了解哪些平台为每个产品类别提供最佳利润（亚马逊、S…" at bounding box center [784, 324] width 815 height 138
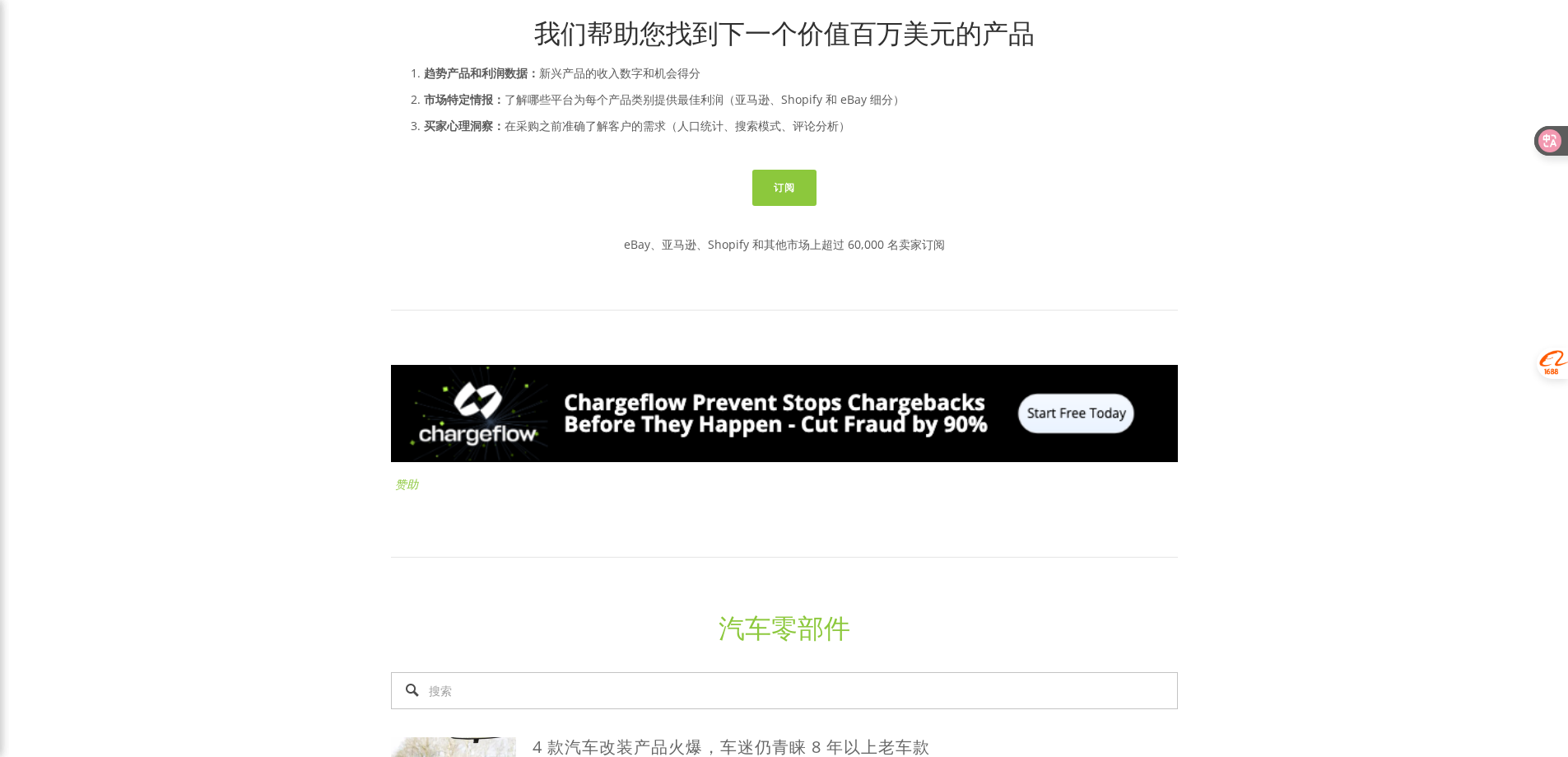
scroll to position [659, 0]
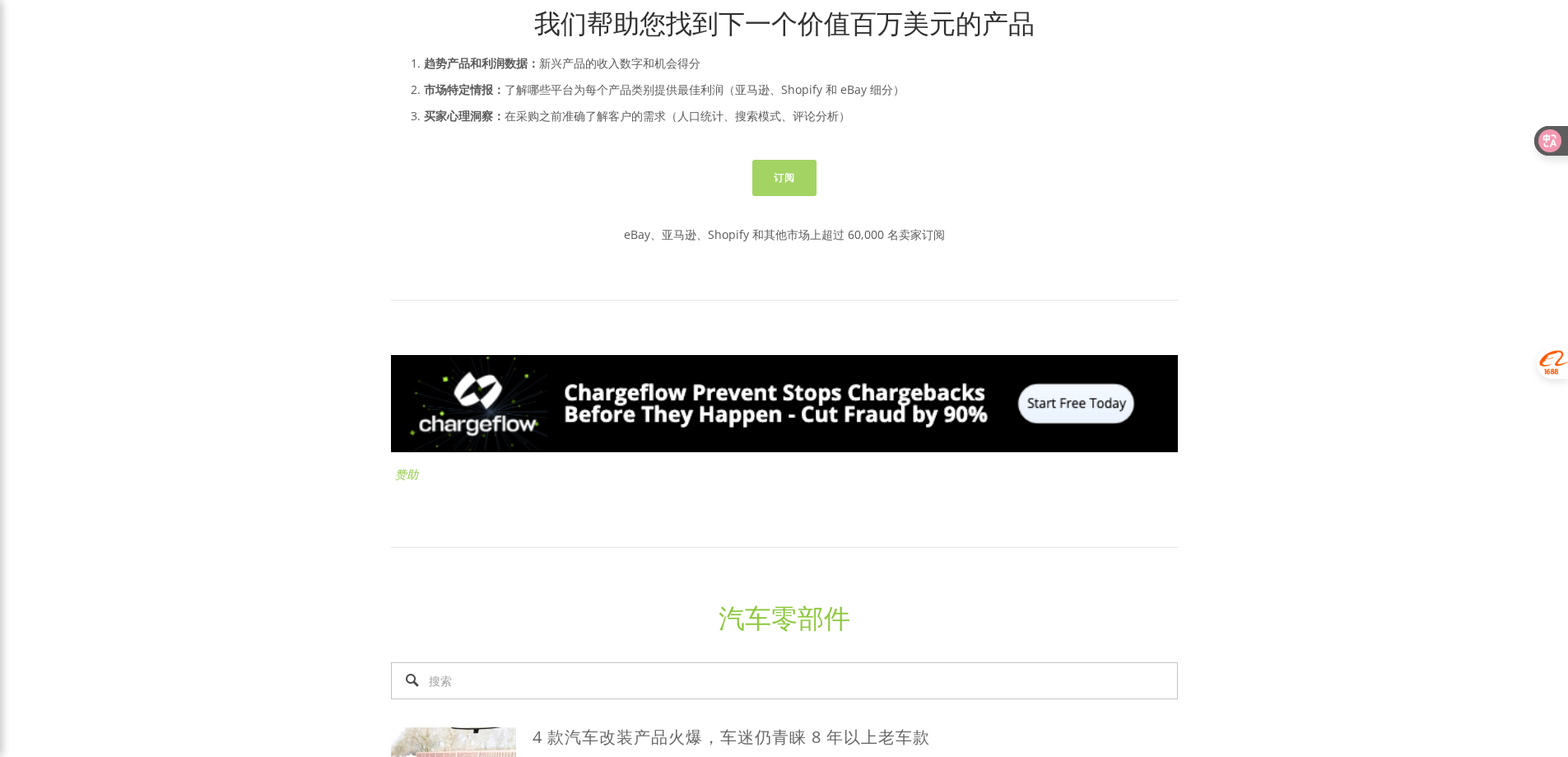
click at [789, 188] on link "订阅" at bounding box center [784, 178] width 65 height 36
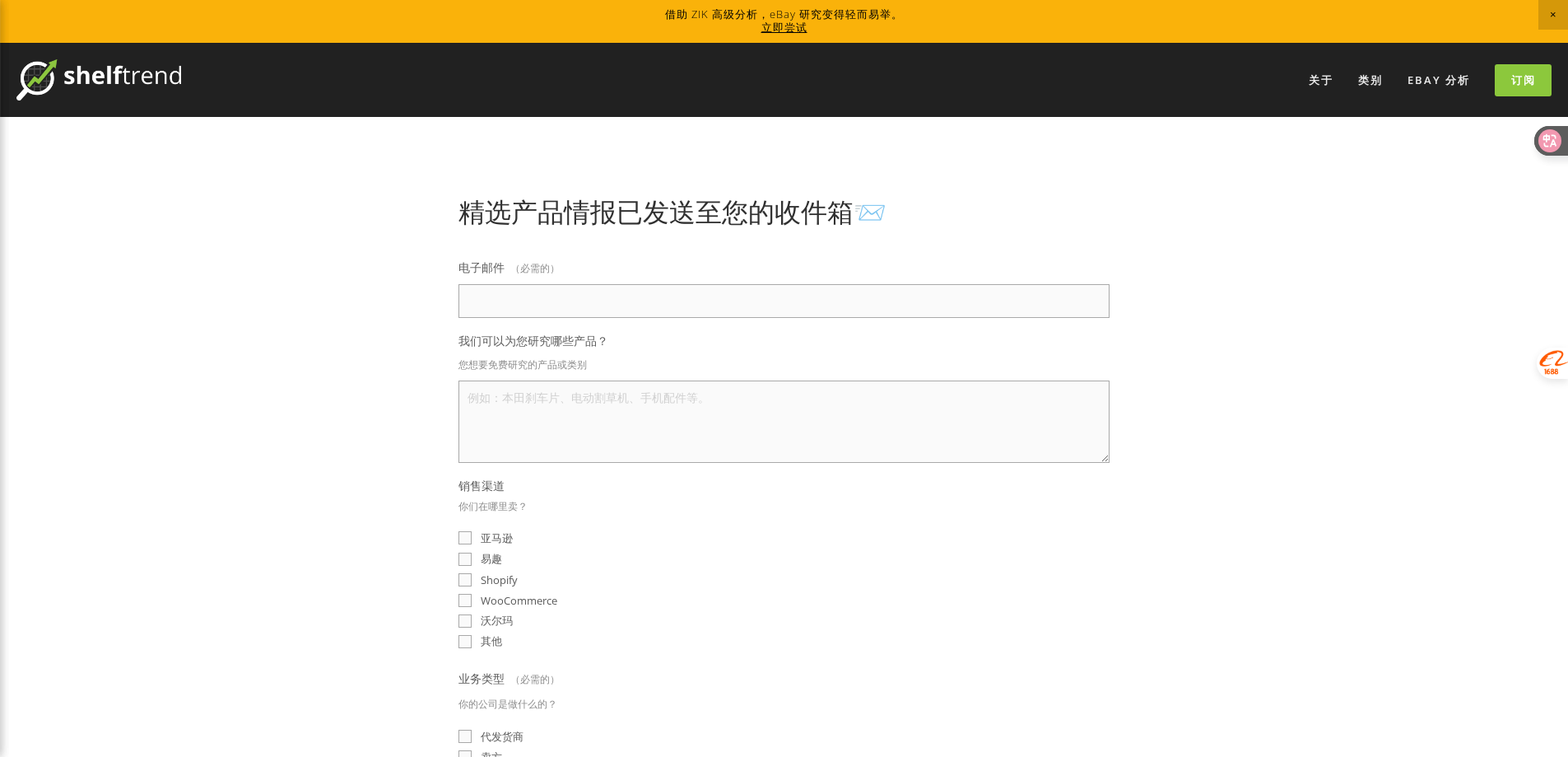
click at [791, 31] on font "立即尝试" at bounding box center [784, 27] width 46 height 15
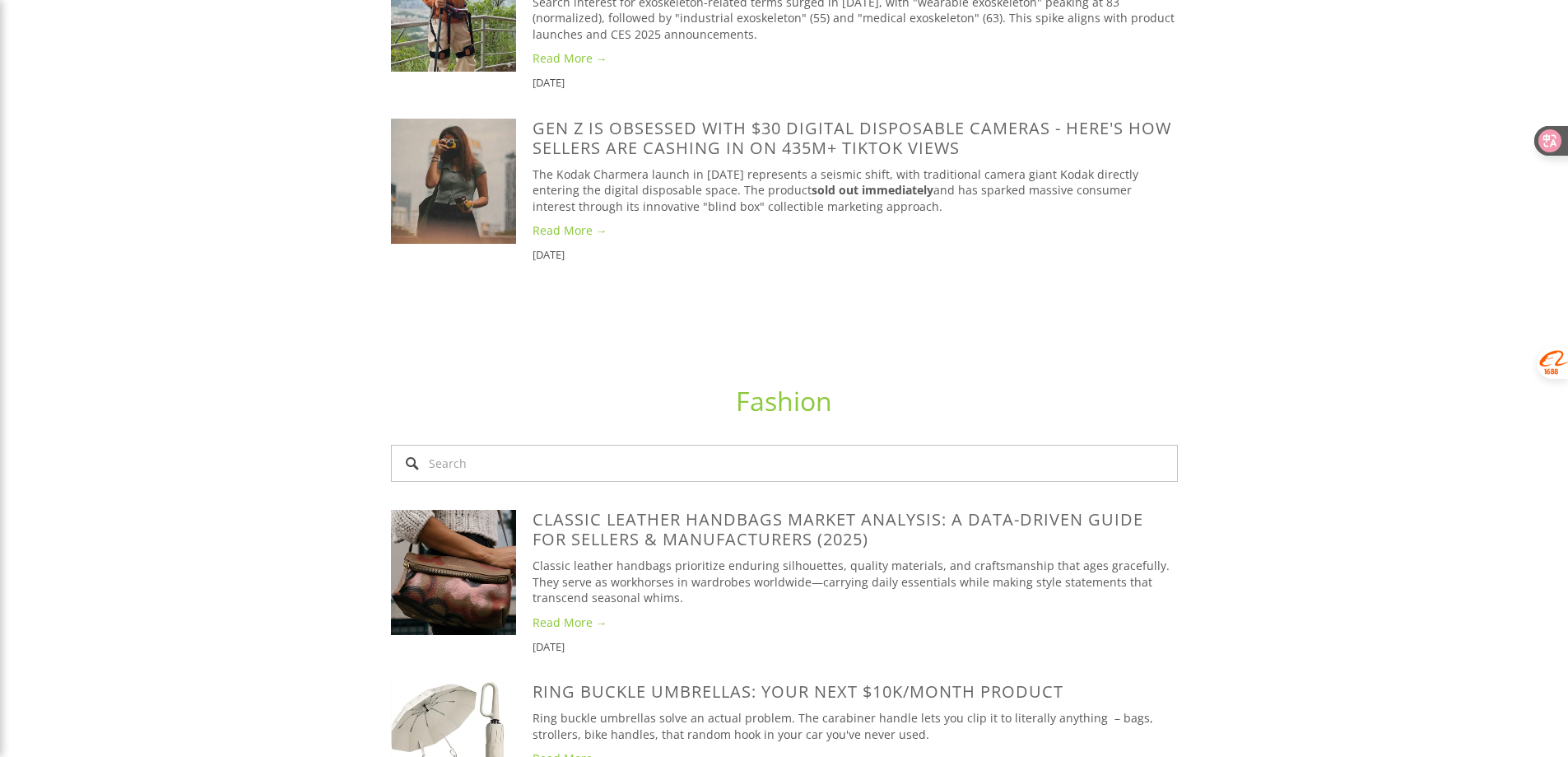
scroll to position [6863, 0]
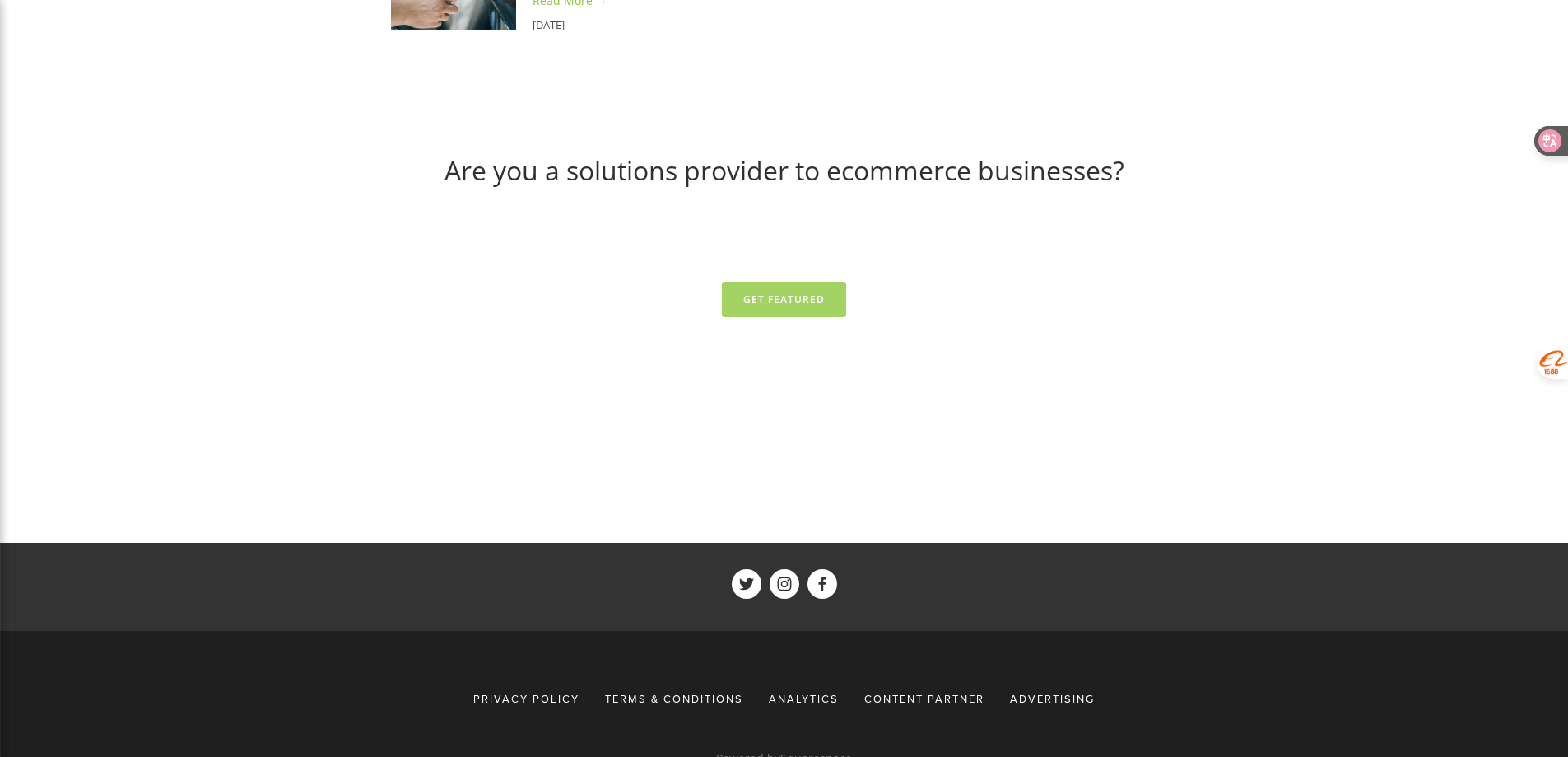
click at [759, 282] on link "Get Featured" at bounding box center [784, 299] width 125 height 35
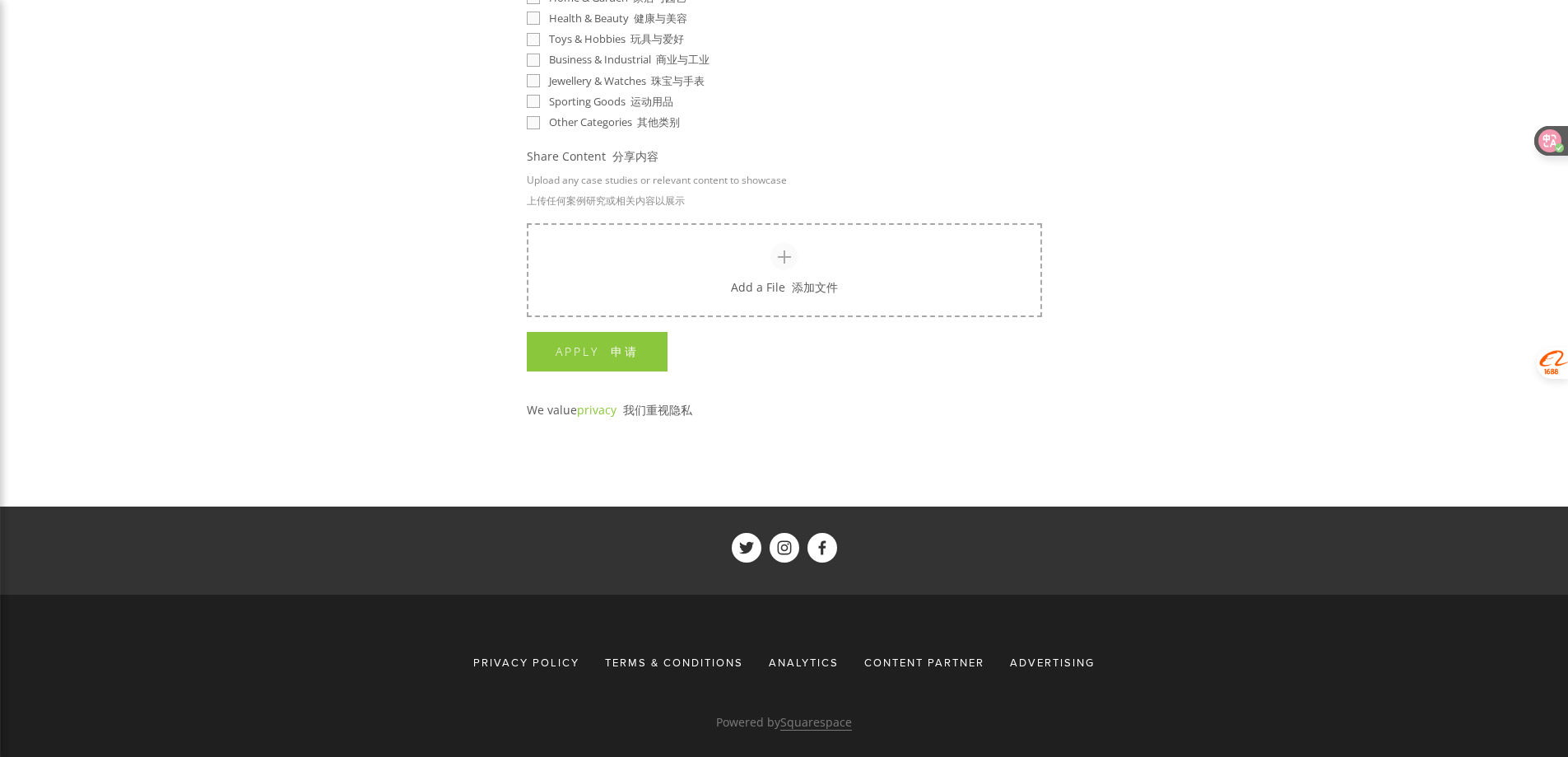
scroll to position [1529, 0]
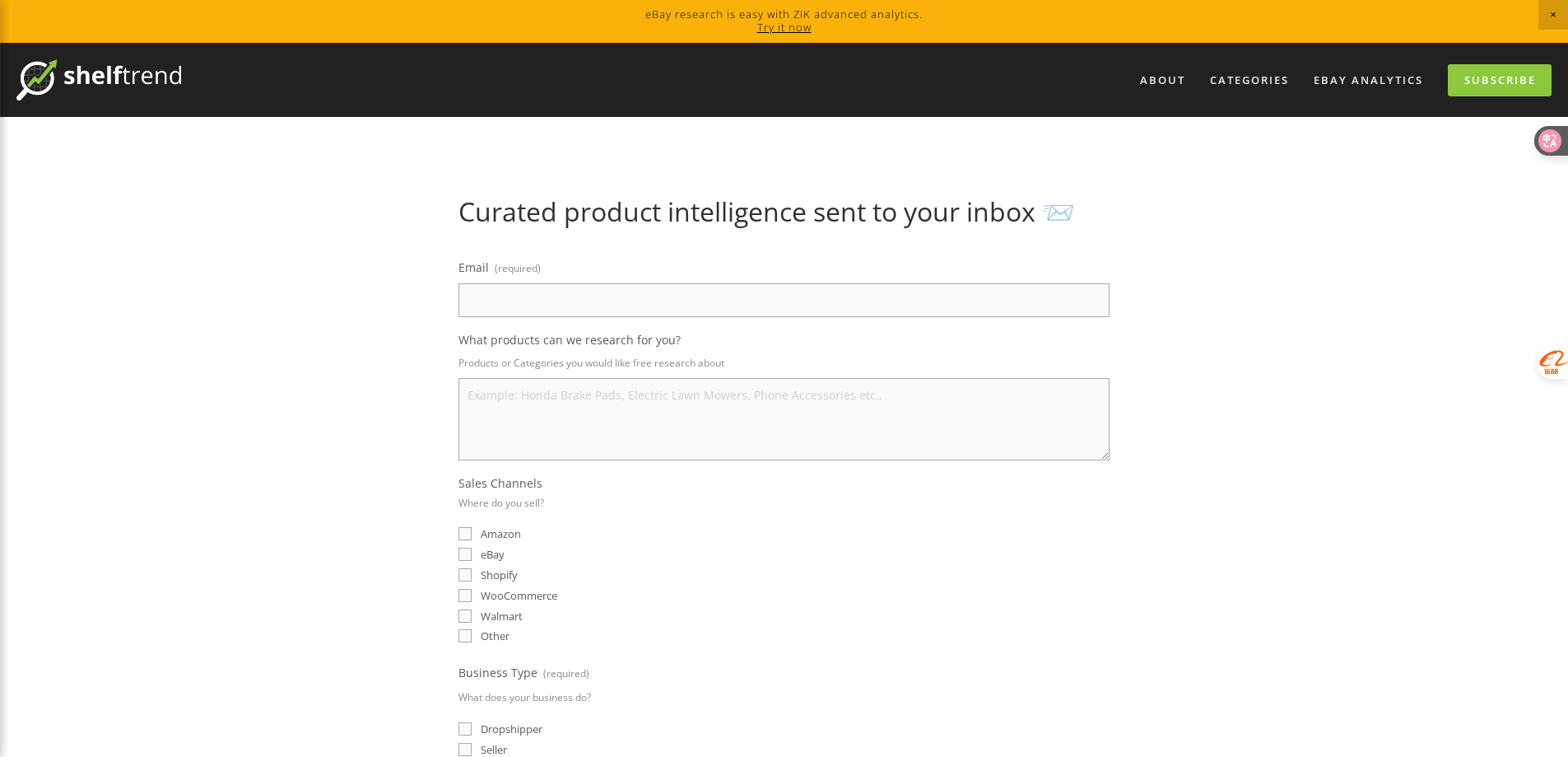
click at [77, 75] on img at bounding box center [98, 79] width 165 height 41
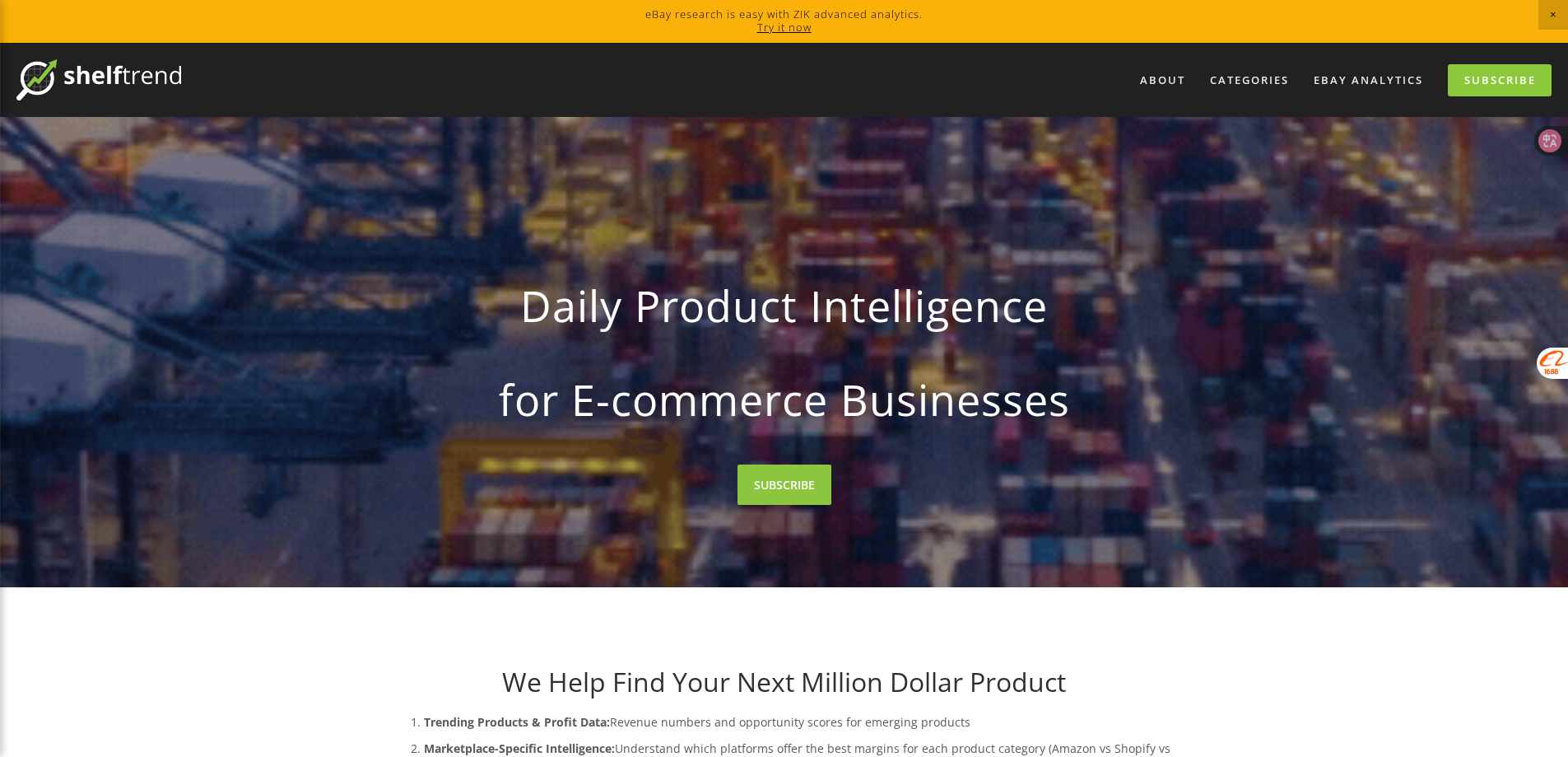
click at [1549, 5] on span "Close Announcement" at bounding box center [1553, 15] width 30 height 30
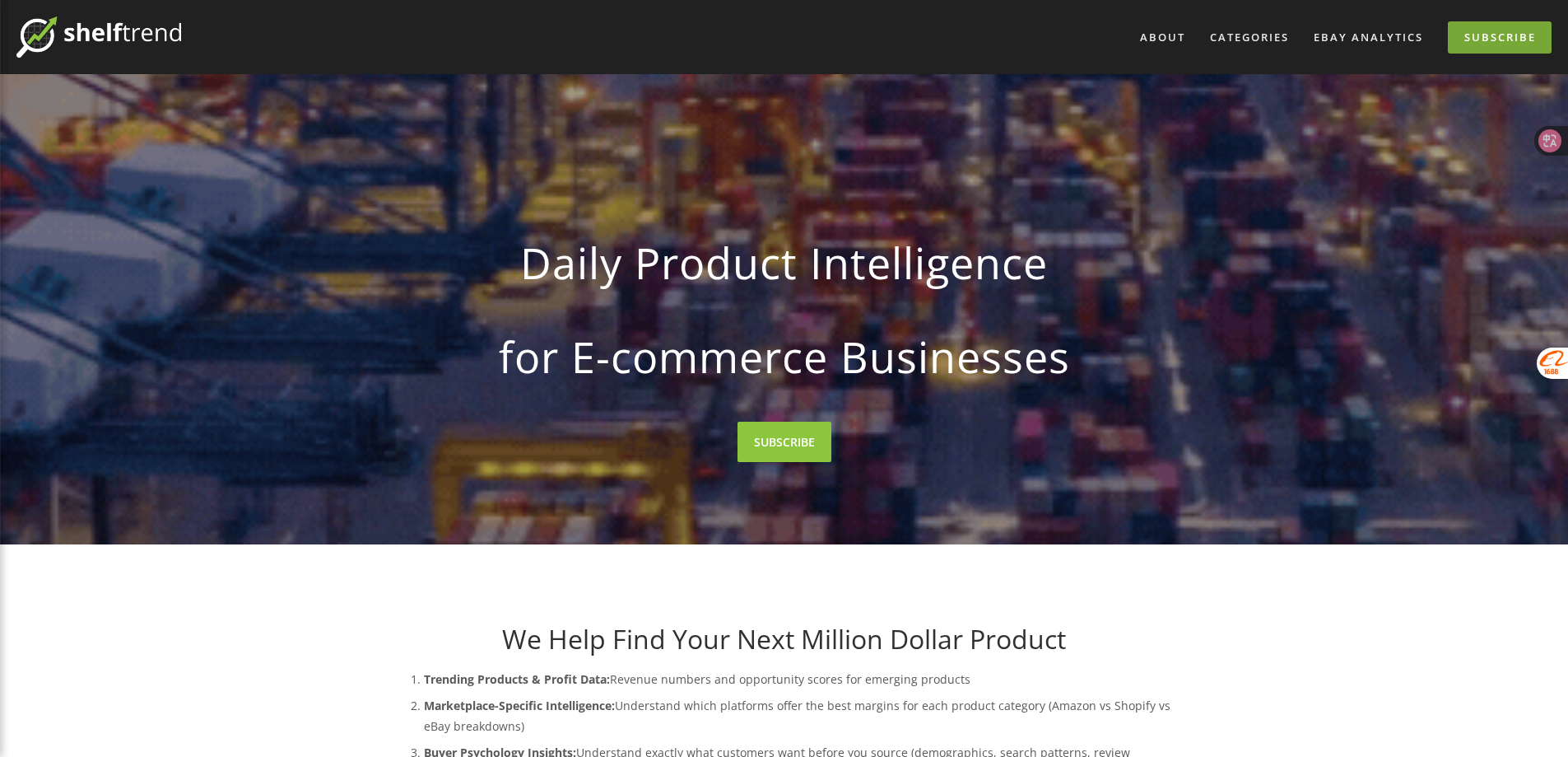
click at [1493, 45] on link "Subscribe" at bounding box center [1500, 37] width 104 height 32
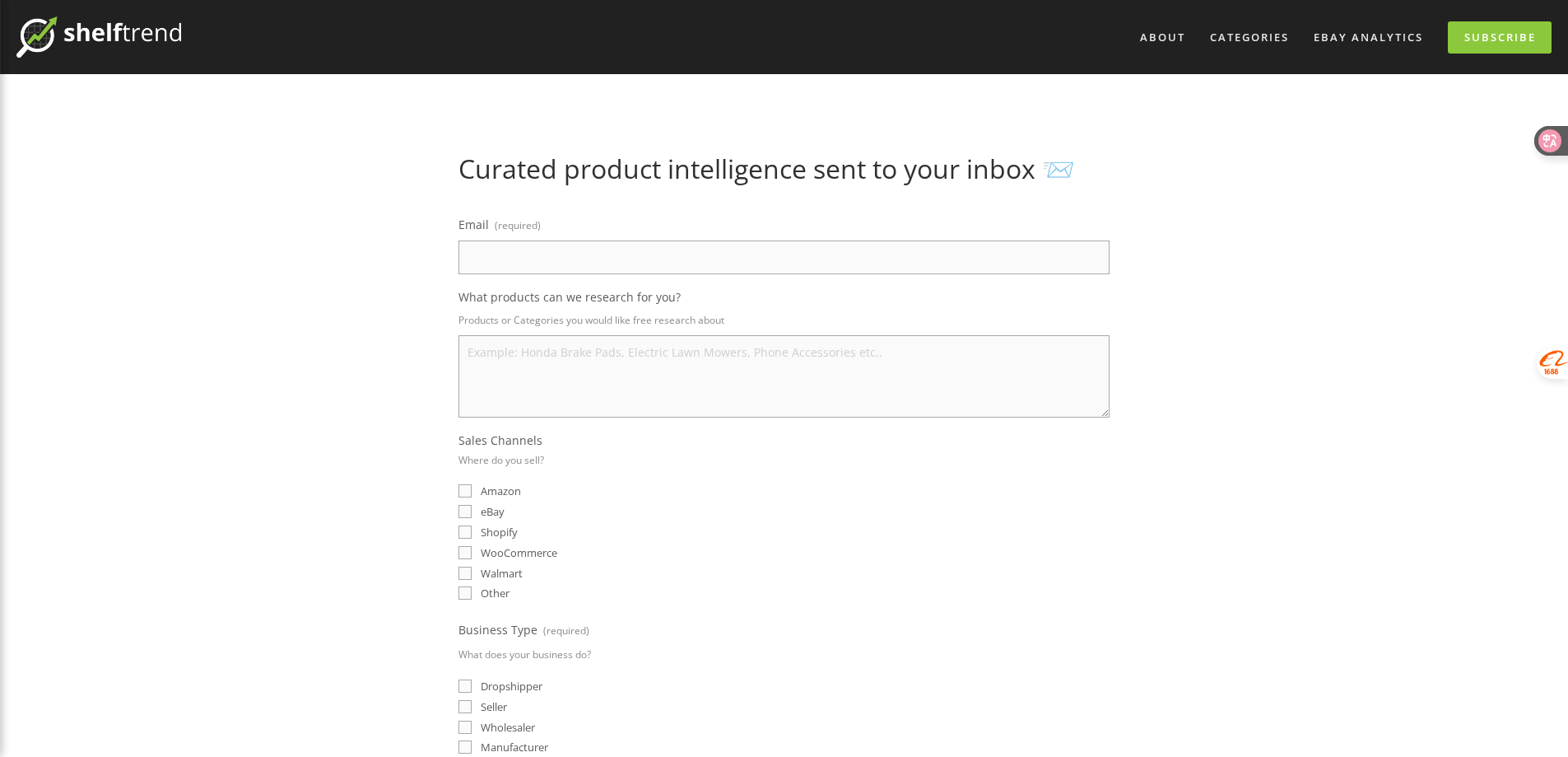
click at [560, 262] on input "Email (required)" at bounding box center [784, 257] width 651 height 34
type input "[EMAIL_ADDRESS][DOMAIN_NAME]"
click at [519, 369] on textarea "What products can we research for you?" at bounding box center [784, 376] width 651 height 83
type textarea "q"
drag, startPoint x: 520, startPoint y: 353, endPoint x: 578, endPoint y: 353, distance: 58.0
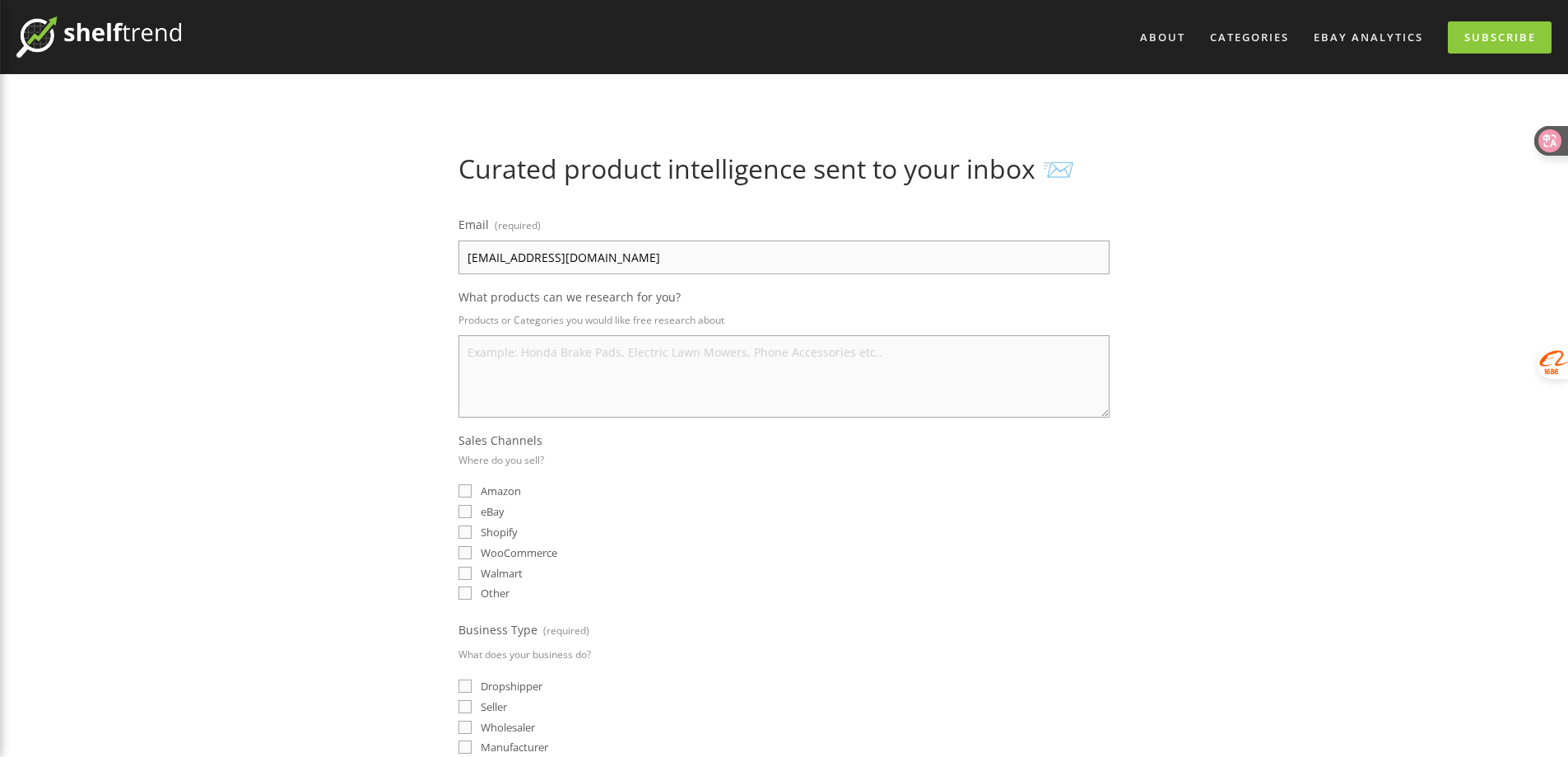
click at [578, 353] on textarea "What products can we research for you?" at bounding box center [784, 376] width 651 height 83
click at [541, 368] on textarea "What products can we research for you?" at bounding box center [784, 376] width 651 height 83
click at [577, 361] on textarea "What products can we research for you?" at bounding box center [784, 376] width 651 height 83
paste textarea "Diesel Fuel Injector"
type textarea "Diesel Fuel Injector"
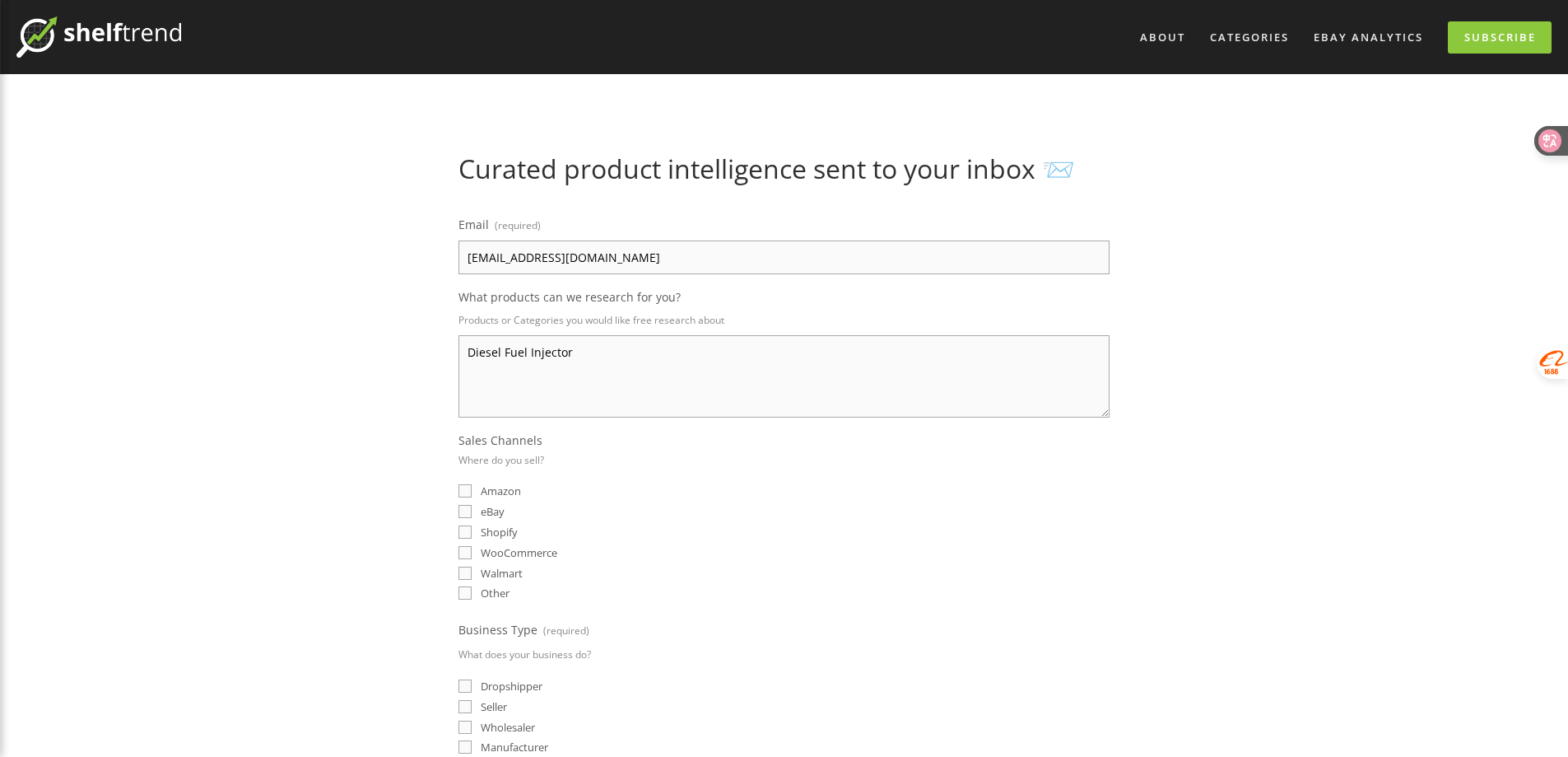
drag, startPoint x: 761, startPoint y: 527, endPoint x: 725, endPoint y: 521, distance: 36.5
click at [761, 527] on div "Shopify" at bounding box center [784, 531] width 651 height 15
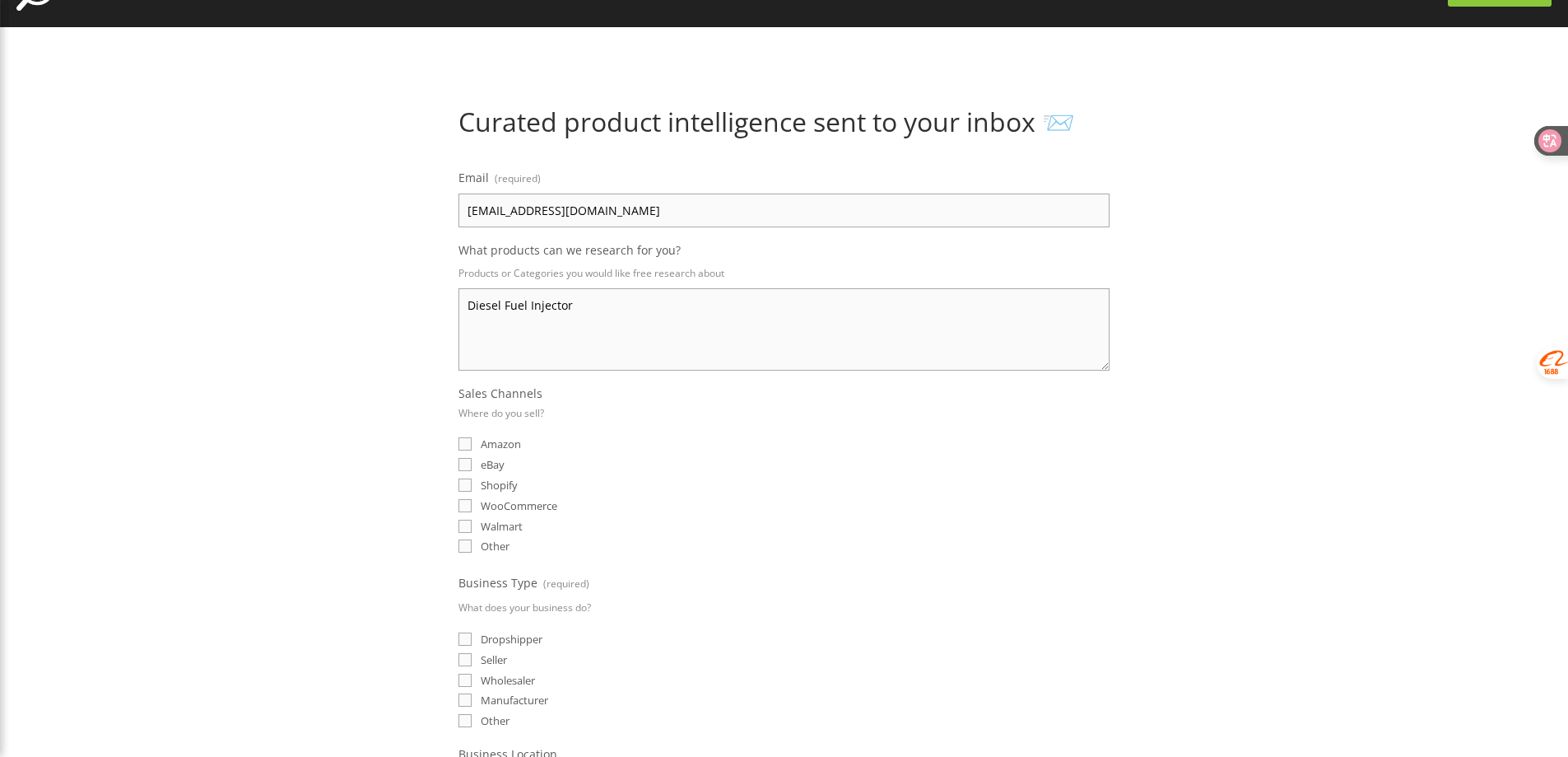
scroll to position [83, 0]
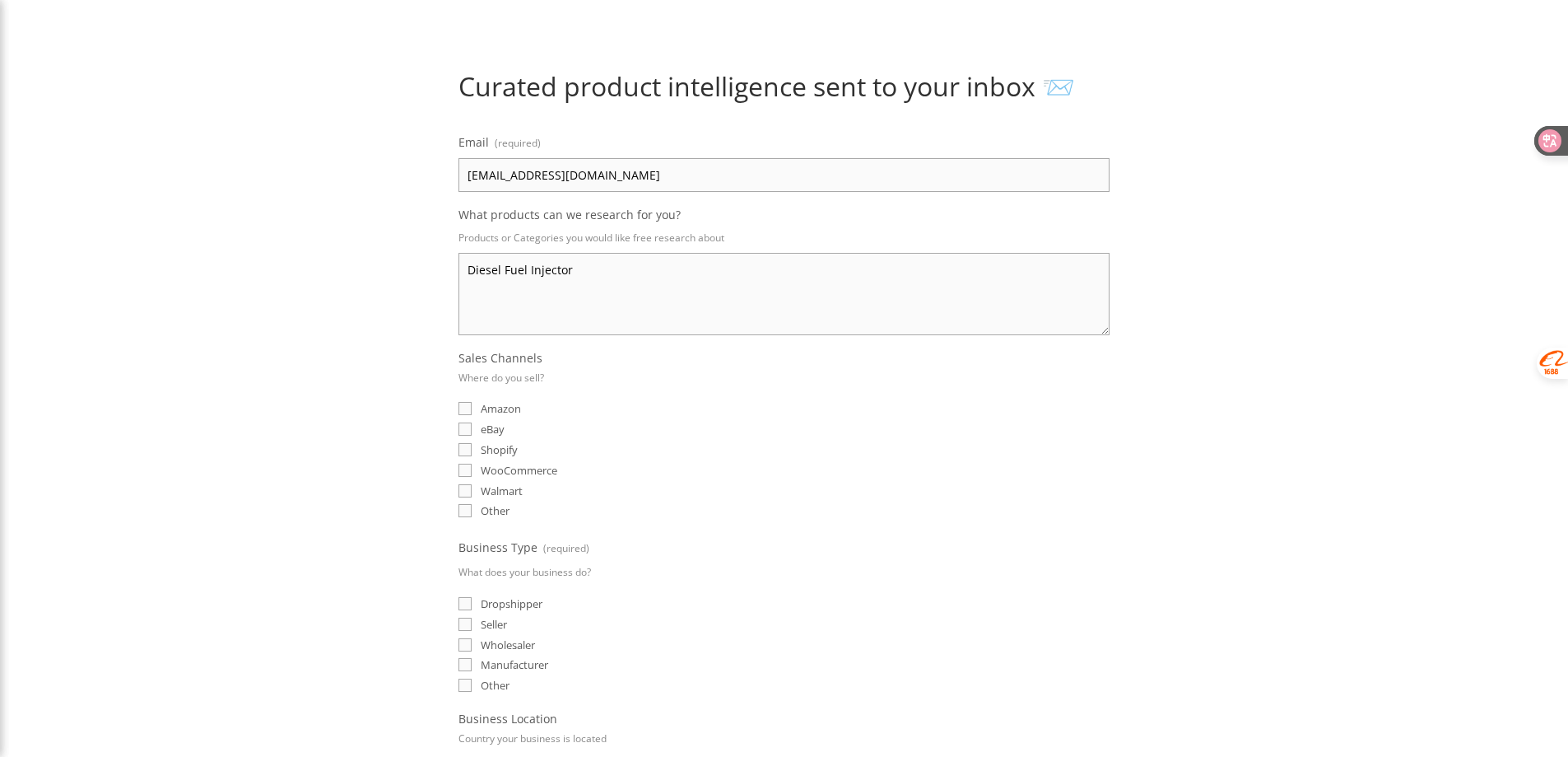
click at [502, 433] on span "eBay" at bounding box center [493, 429] width 24 height 15
click at [472, 433] on input "eBay" at bounding box center [465, 429] width 13 height 13
checkbox input "true"
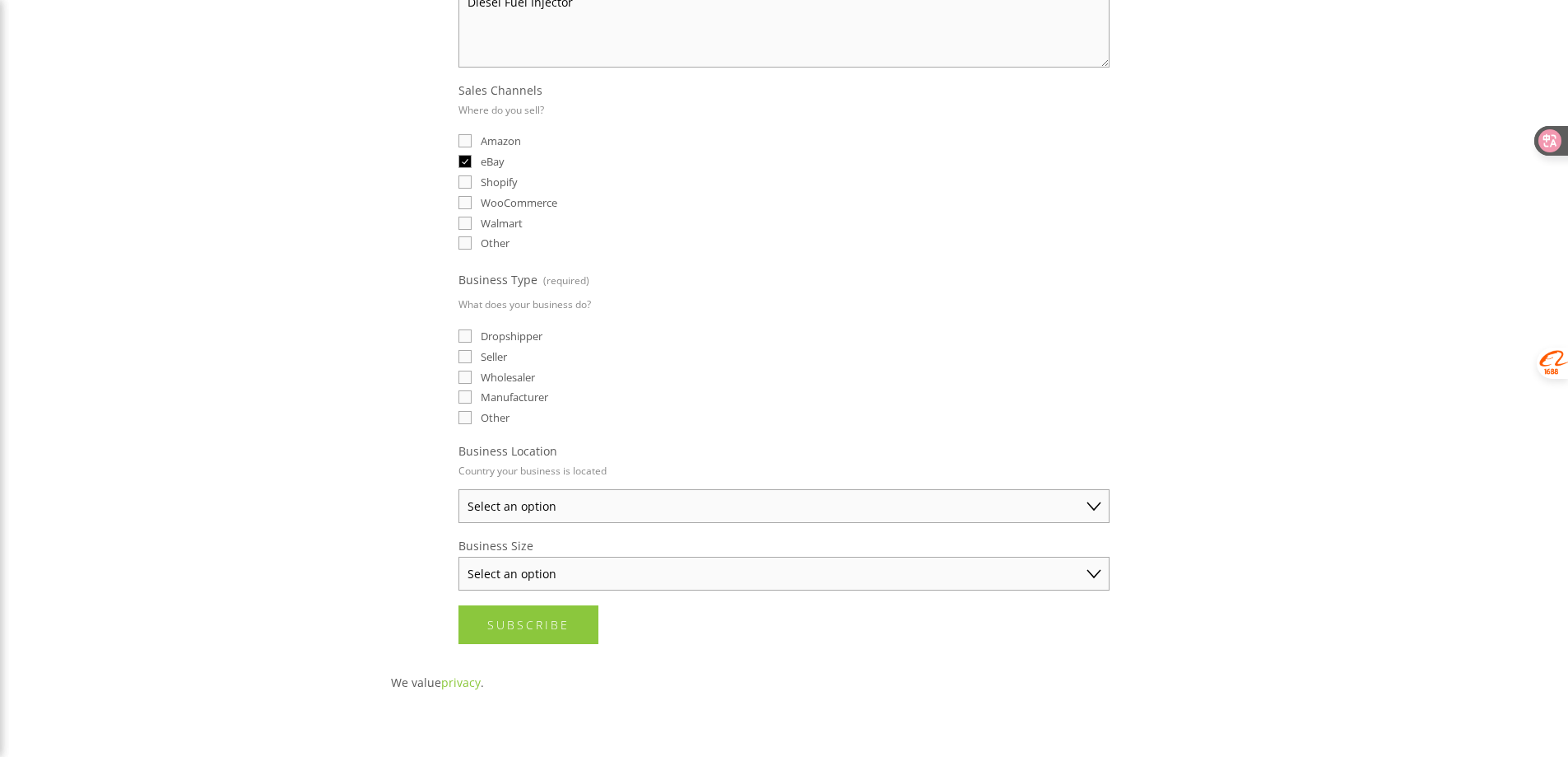
scroll to position [412, 0]
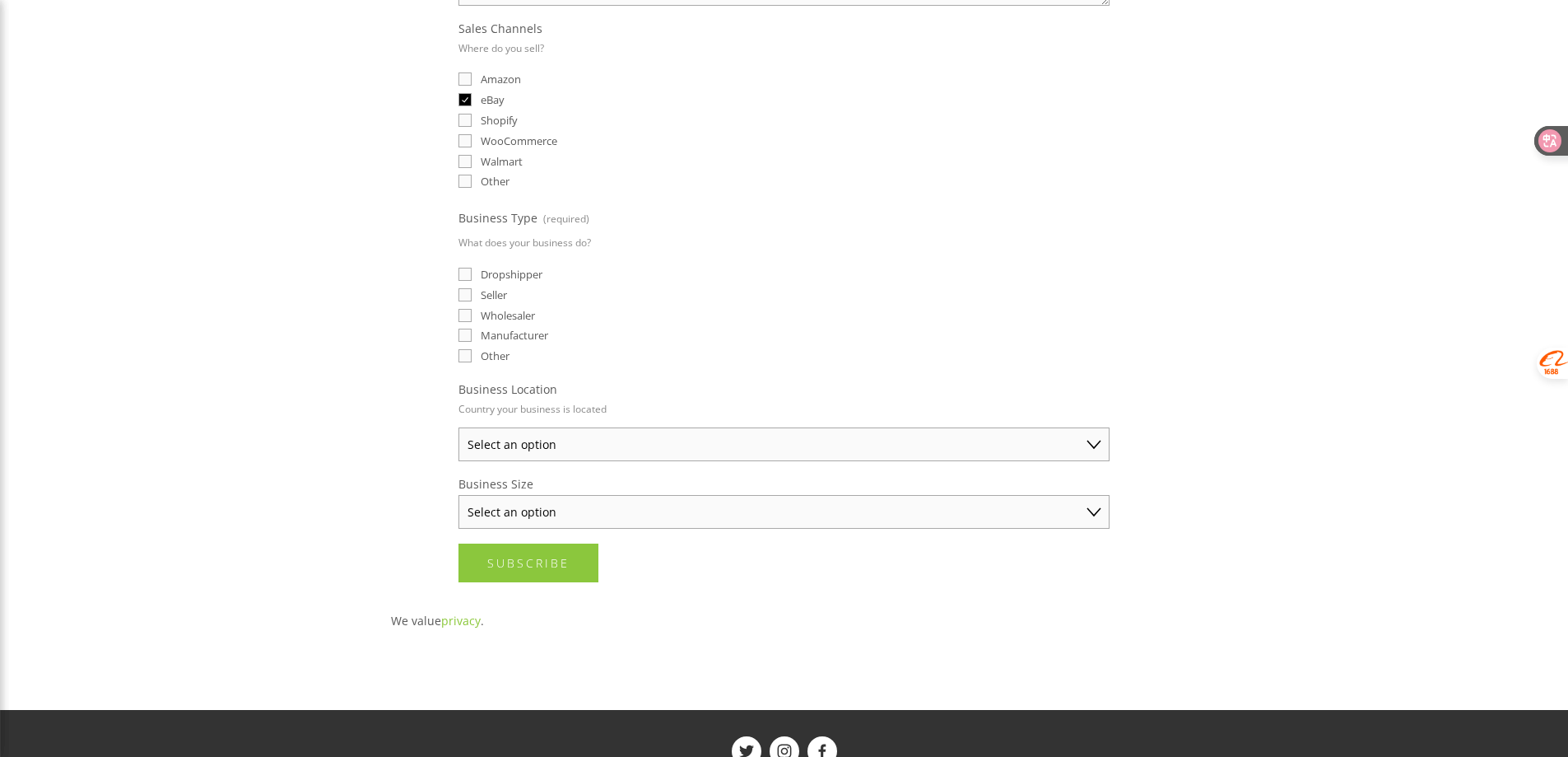
click at [490, 299] on span "Seller" at bounding box center [494, 295] width 26 height 15
click at [472, 299] on input "Seller" at bounding box center [465, 295] width 13 height 13
checkbox input "true"
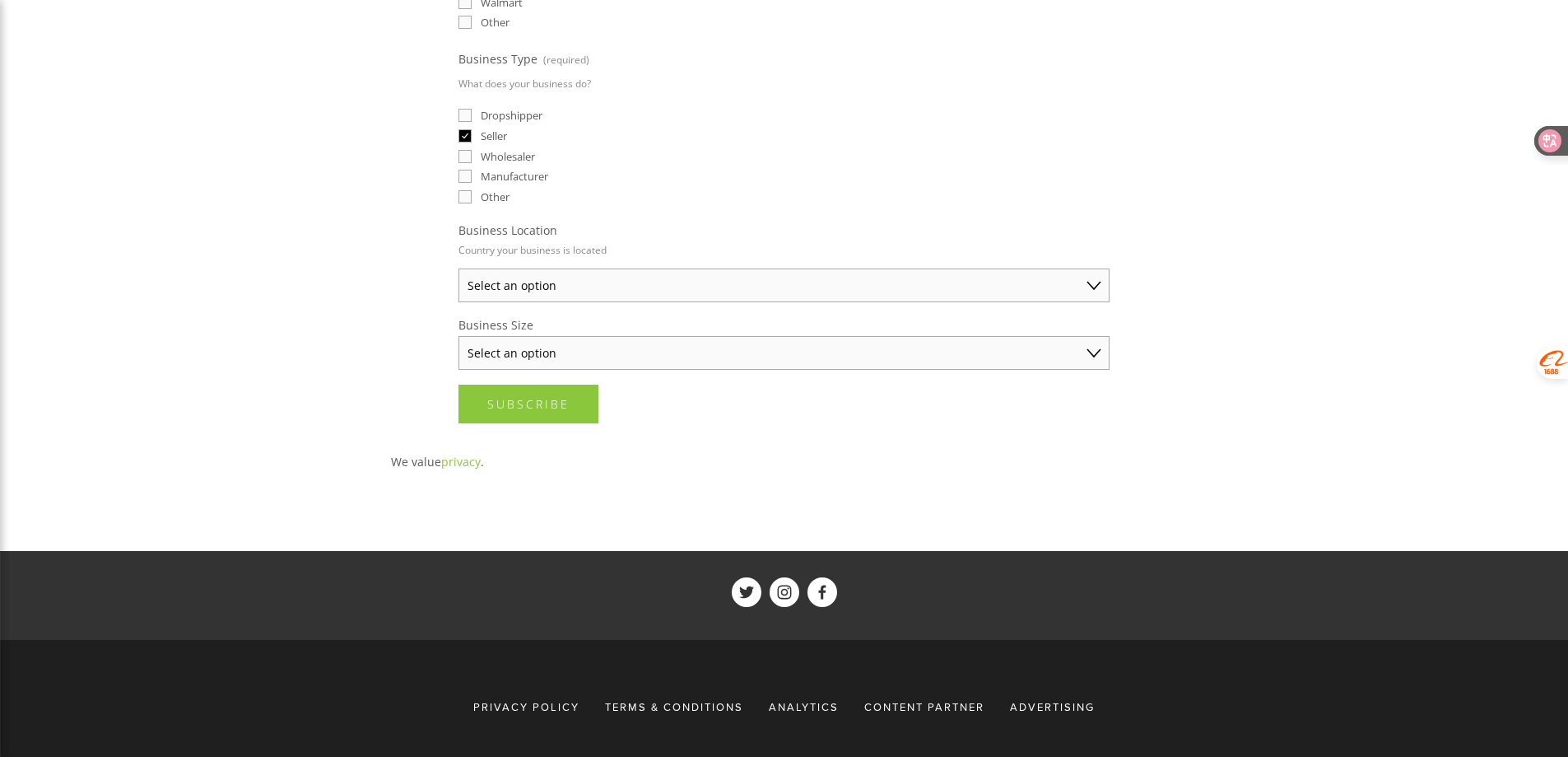
scroll to position [577, 0]
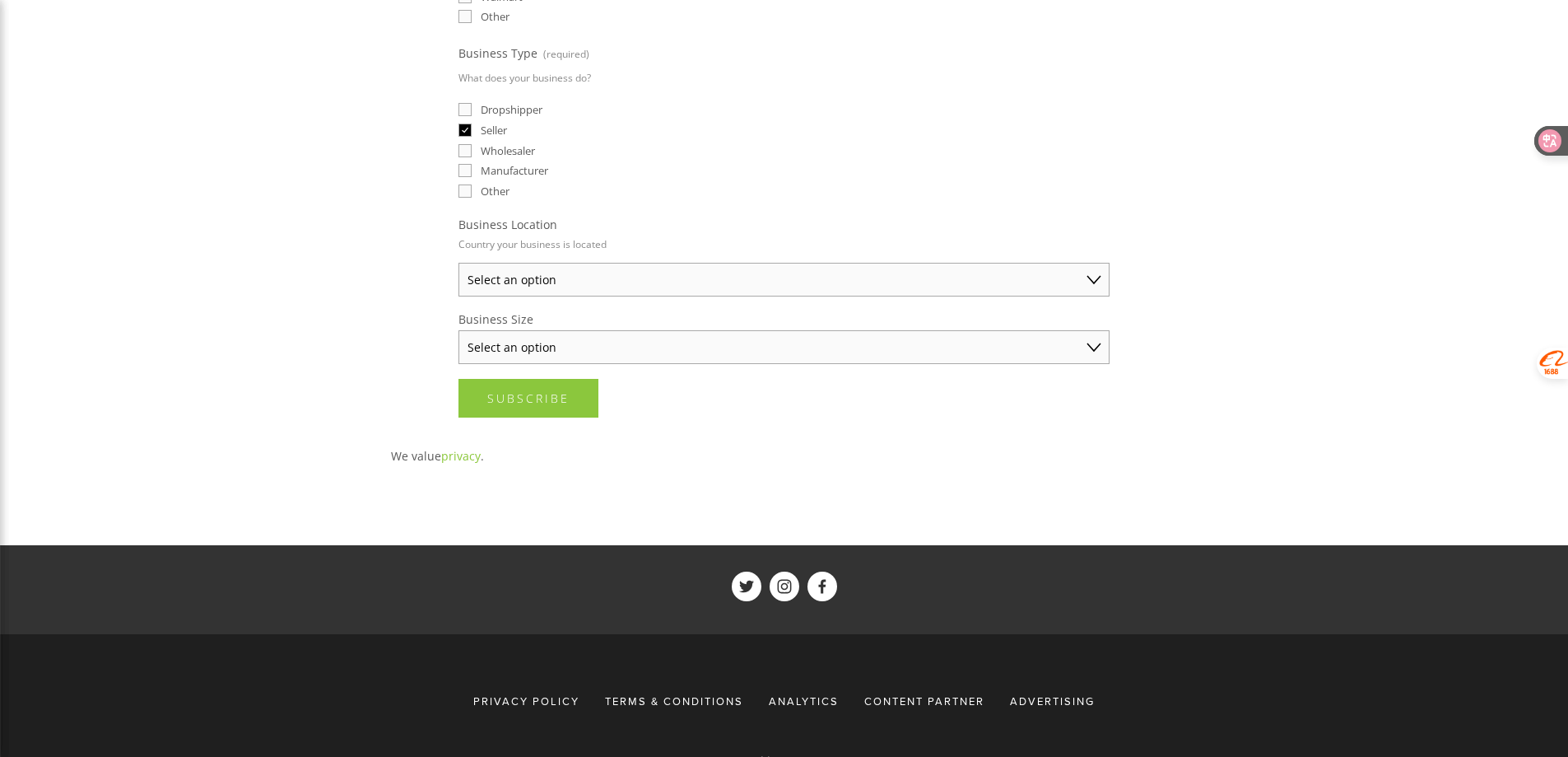
click at [636, 287] on select "Select an option [GEOGRAPHIC_DATA] [GEOGRAPHIC_DATA] [GEOGRAPHIC_DATA] [GEOGRAP…" at bounding box center [784, 279] width 651 height 34
select select "[GEOGRAPHIC_DATA]"
click at [458, 263] on select "Select an option [GEOGRAPHIC_DATA] [GEOGRAPHIC_DATA] [GEOGRAPHIC_DATA] [GEOGRAP…" at bounding box center [784, 279] width 651 height 34
click at [561, 358] on select "Select an option Solo Merchant (under $50K annual sales) Small Business ($50K -…" at bounding box center [784, 347] width 651 height 34
select select "Small Business ($50K - $250K annual sales)"
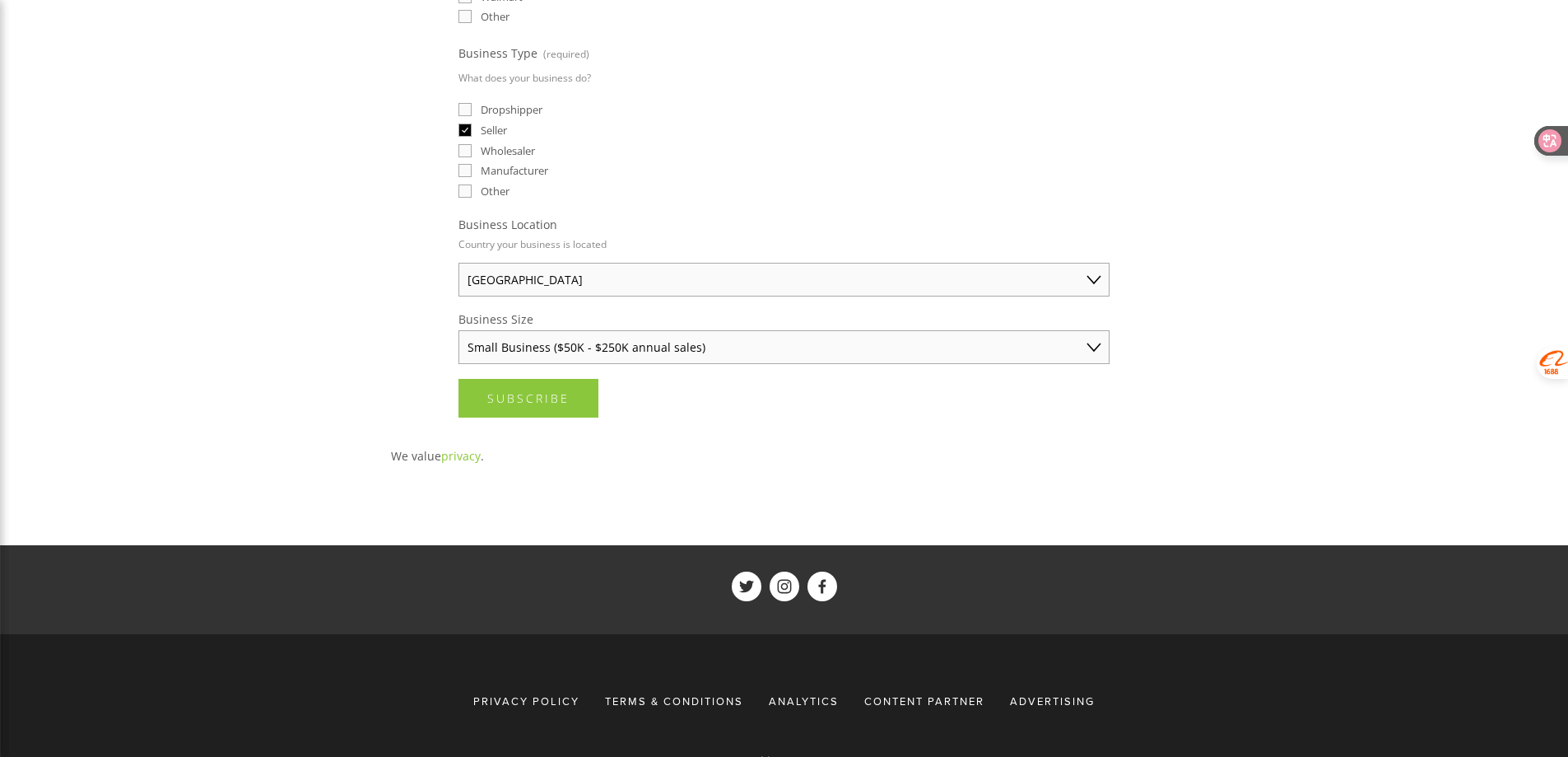
click at [458, 330] on select "Select an option Solo Merchant (under $50K annual sales) Small Business ($50K -…" at bounding box center [784, 347] width 651 height 34
click at [534, 398] on span "Subscribe" at bounding box center [528, 398] width 83 height 15
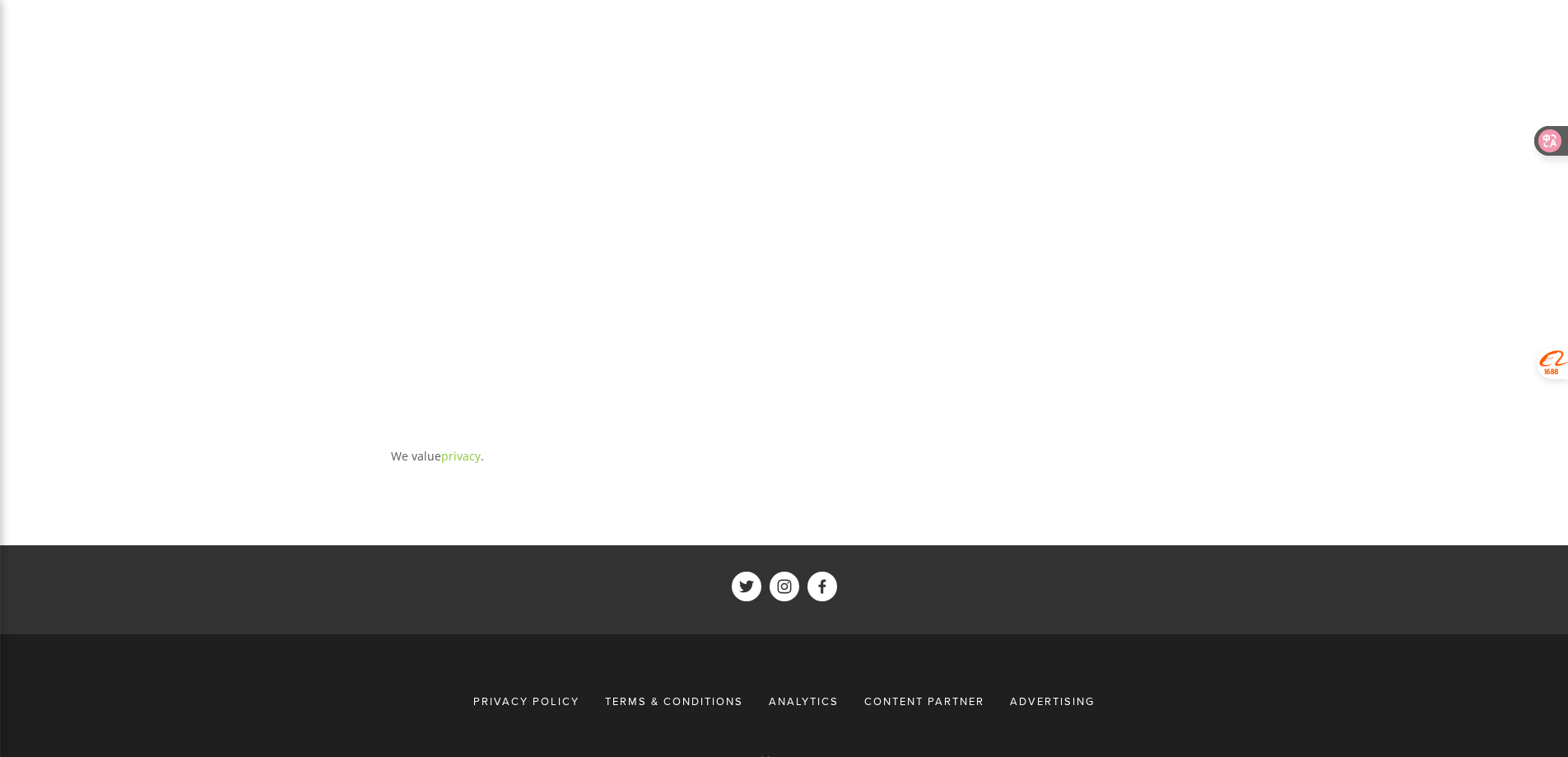
click at [1362, 187] on div "About Categories Auto Parts Electronics Fashion Home & Garden" at bounding box center [784, 123] width 1568 height 1400
